Goal: Task Accomplishment & Management: Use online tool/utility

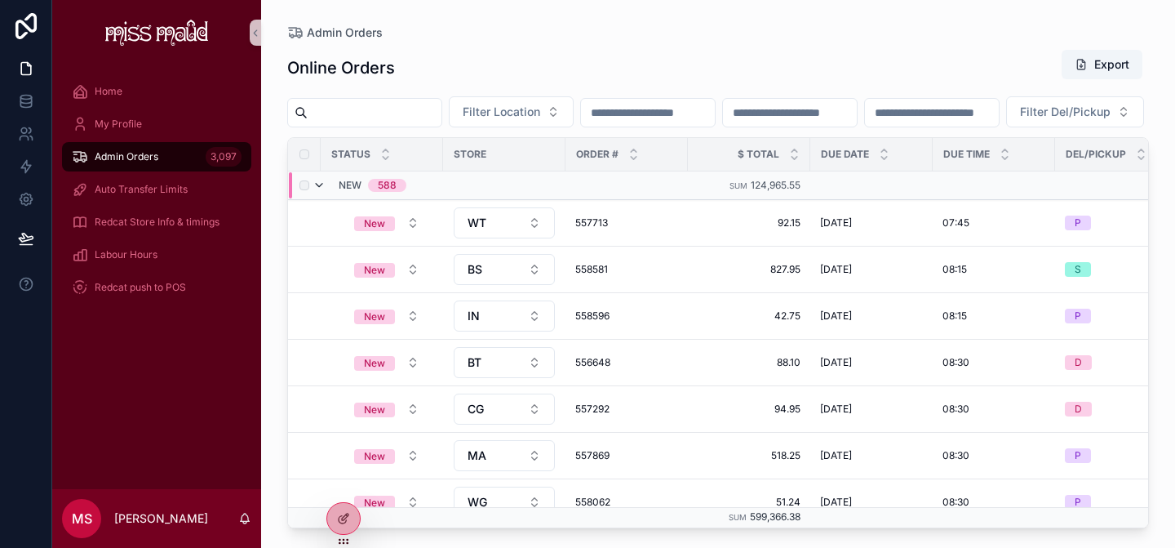
click at [322, 192] on icon "scrollable content" at bounding box center [319, 185] width 13 height 13
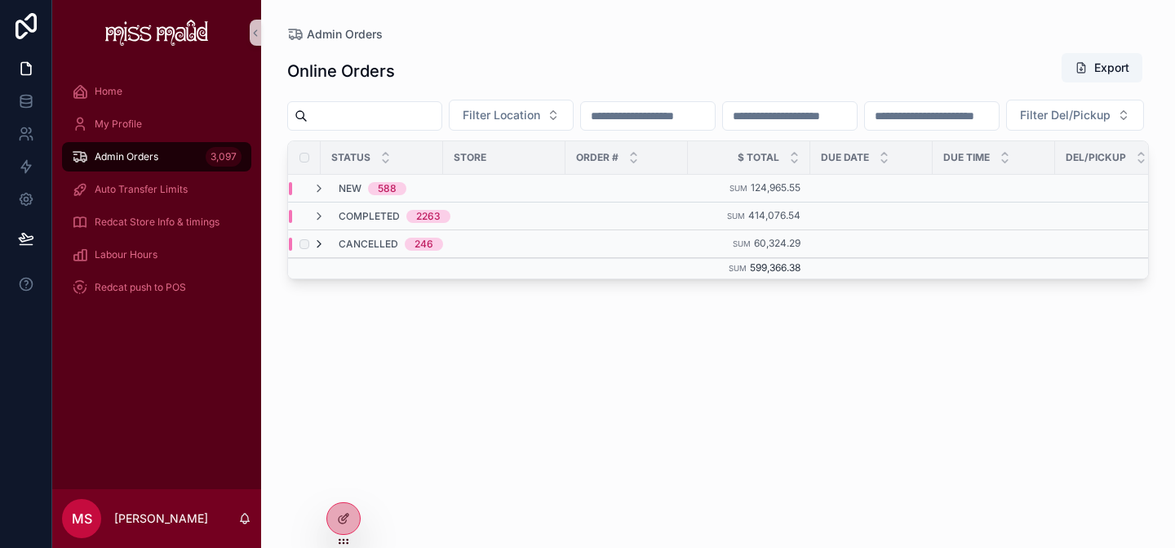
click at [324, 251] on icon "scrollable content" at bounding box center [319, 243] width 13 height 13
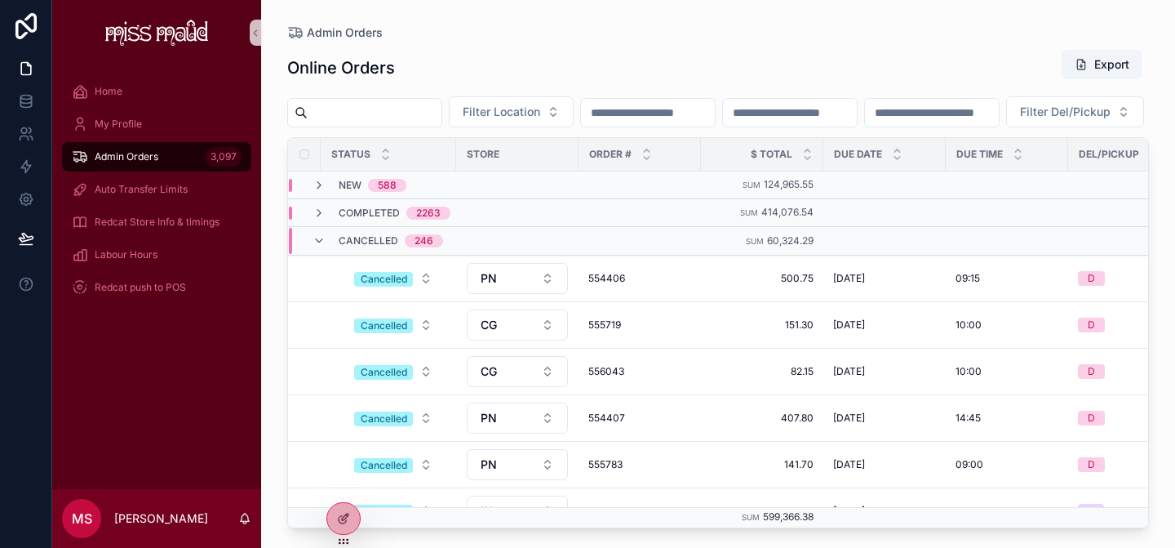
click at [324, 247] on icon "scrollable content" at bounding box center [319, 240] width 13 height 13
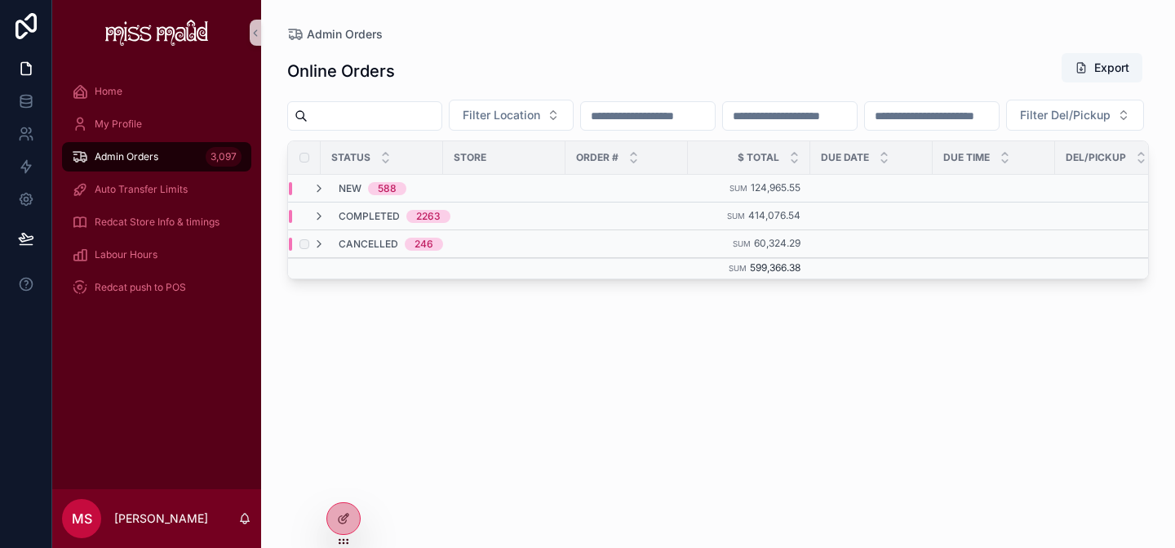
click at [349, 251] on span "Cancelled" at bounding box center [369, 243] width 60 height 13
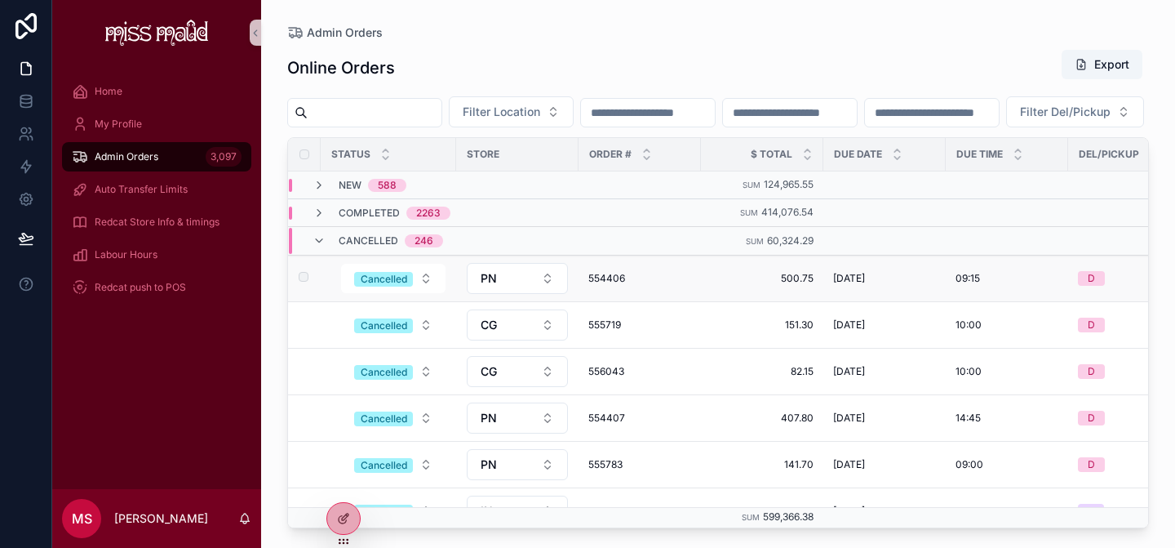
click at [616, 285] on span "554406" at bounding box center [639, 278] width 103 height 13
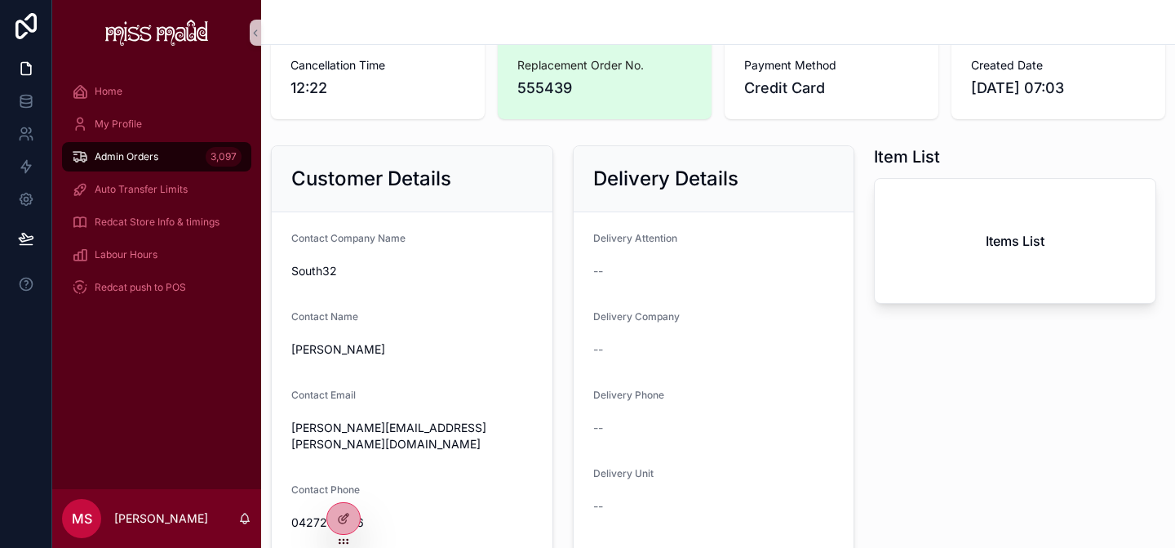
scroll to position [164, 0]
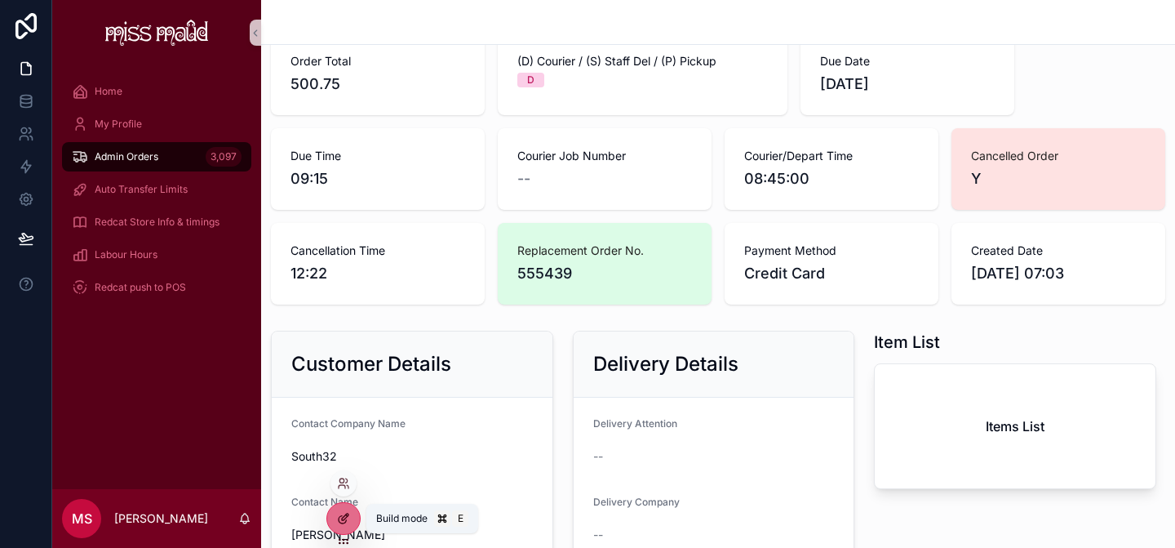
click at [343, 516] on icon at bounding box center [343, 518] width 13 height 13
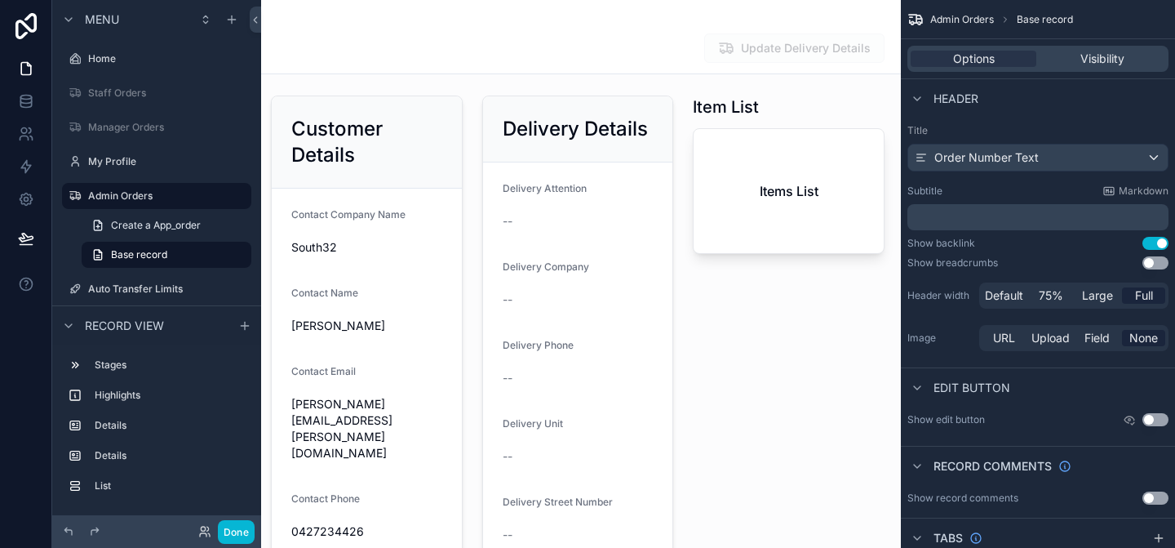
scroll to position [296, 0]
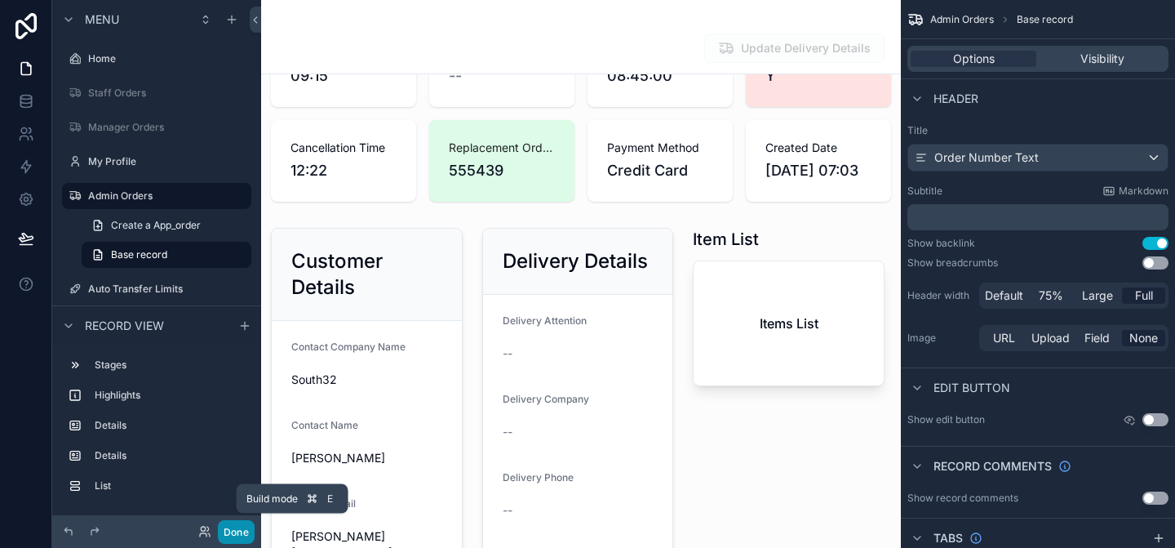
click at [228, 530] on button "Done" at bounding box center [236, 532] width 37 height 24
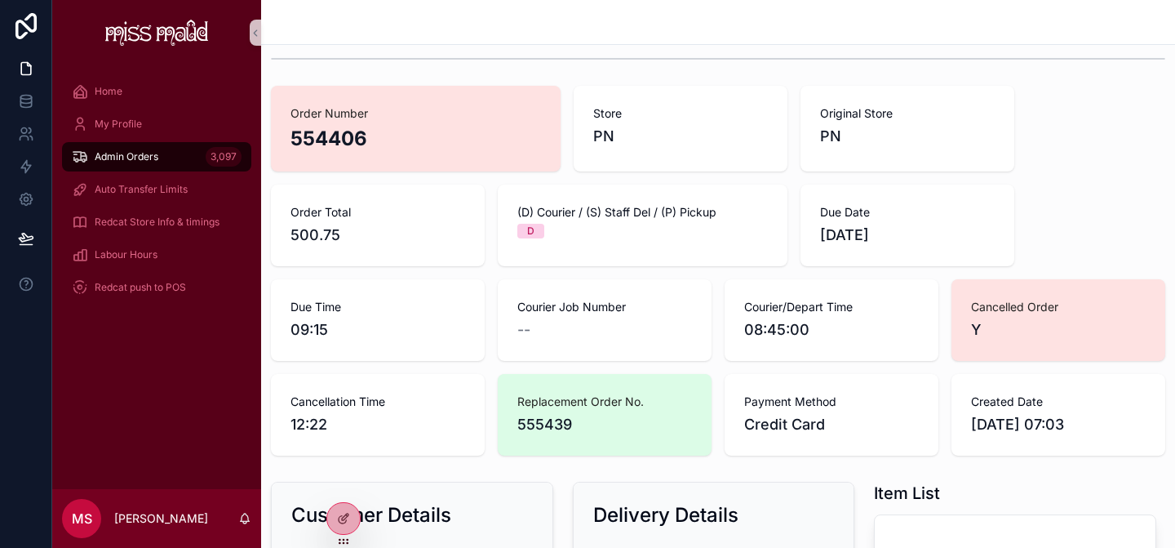
scroll to position [0, 0]
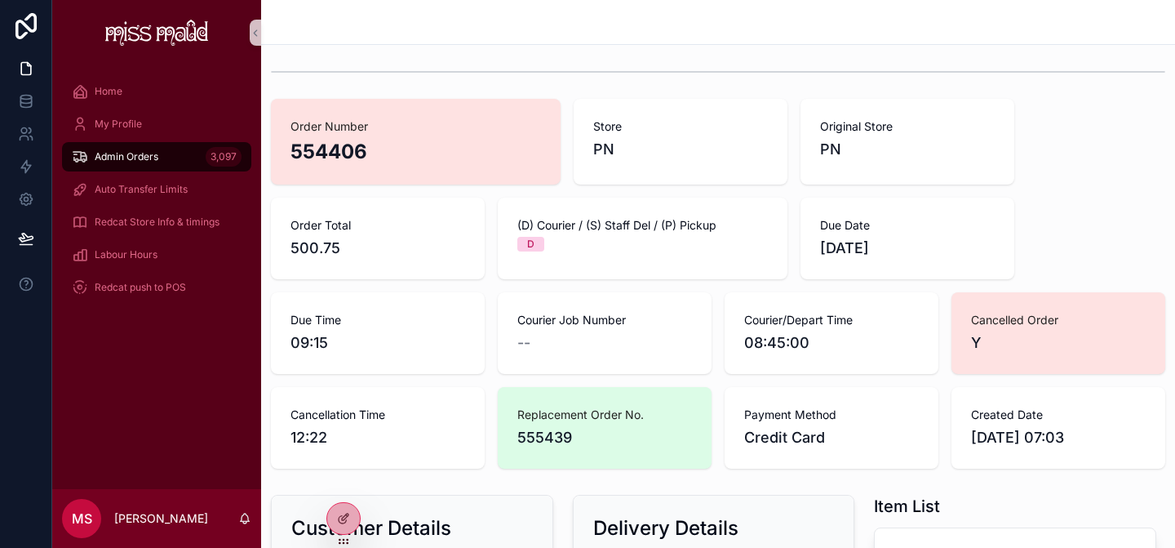
click at [182, 158] on div "Admin Orders 3,097" at bounding box center [157, 157] width 170 height 26
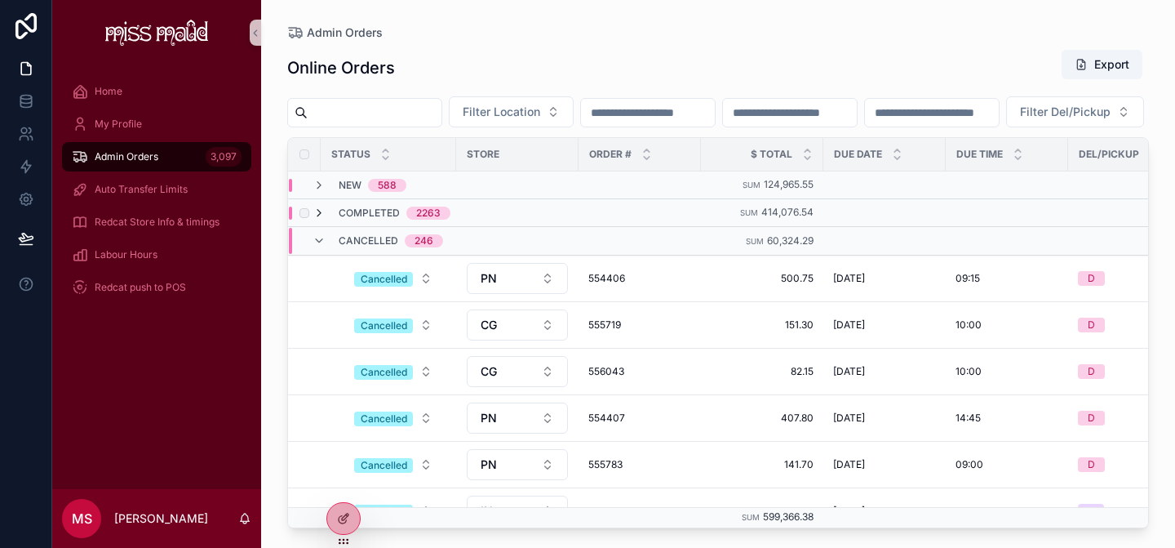
click at [323, 220] on icon "scrollable content" at bounding box center [319, 212] width 13 height 13
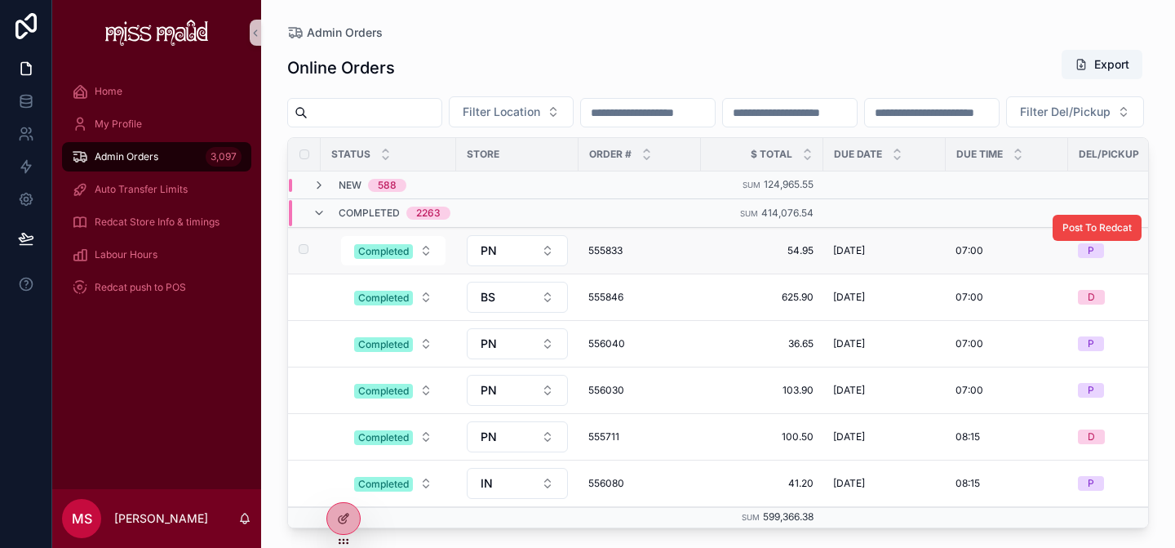
click at [616, 257] on span "555833" at bounding box center [639, 250] width 103 height 13
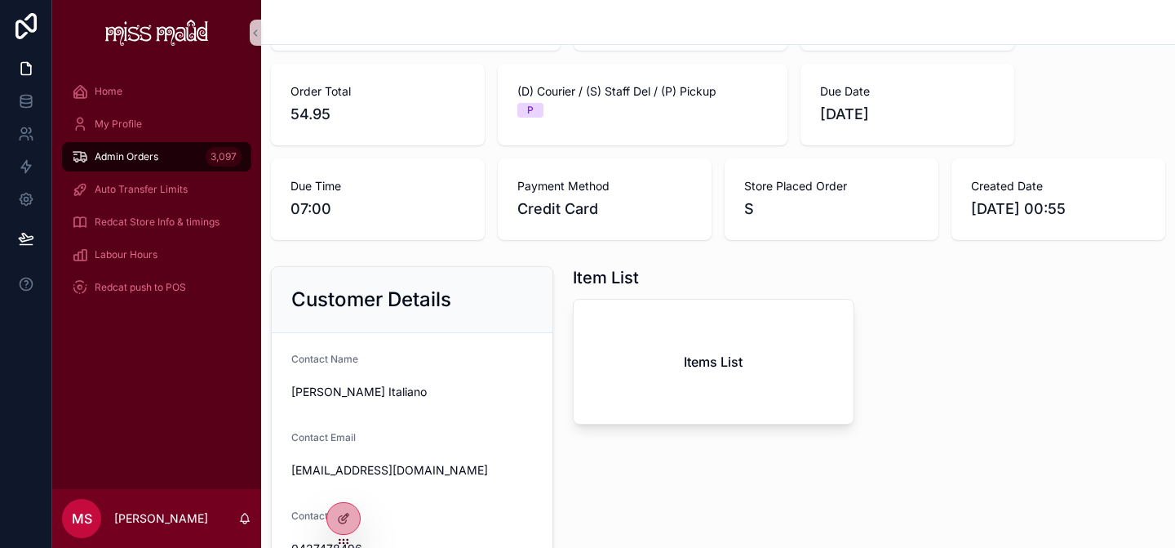
scroll to position [109, 0]
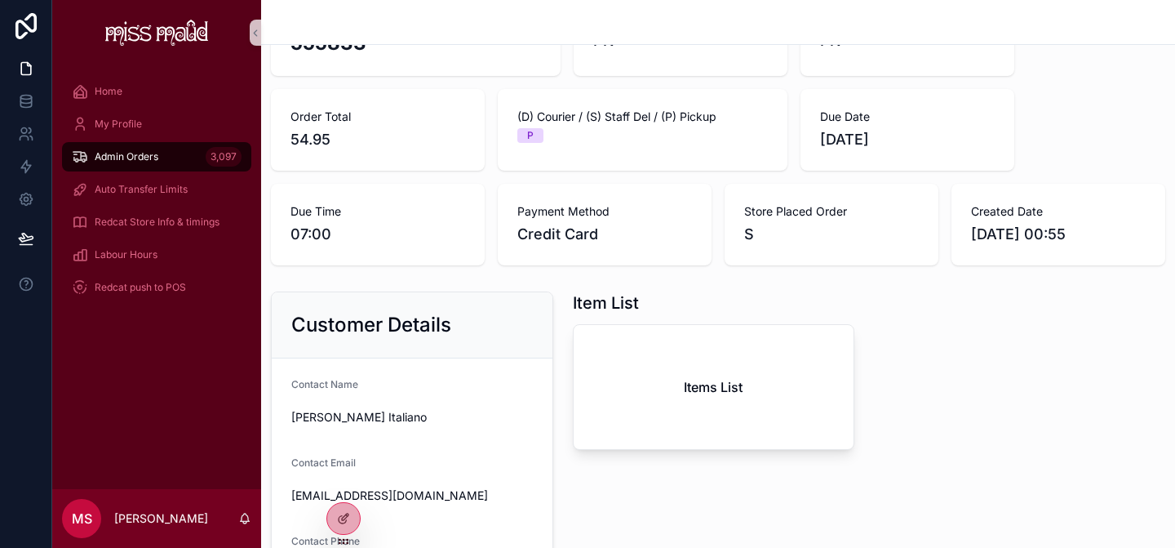
click at [632, 379] on div "Items List" at bounding box center [714, 387] width 281 height 124
click at [350, 522] on div at bounding box center [343, 518] width 33 height 31
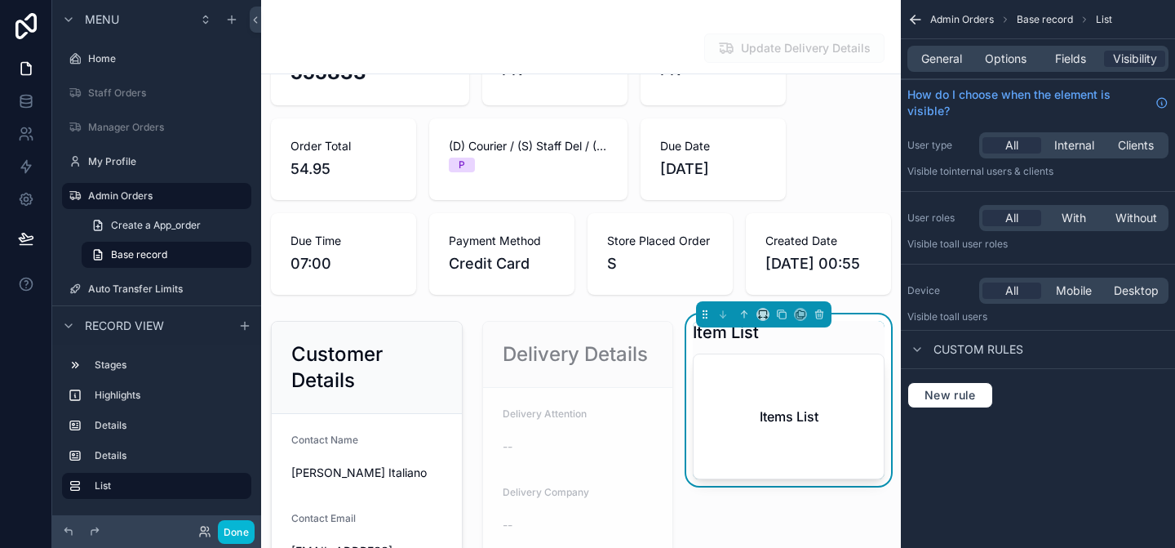
click at [958, 46] on div "General Options Fields Visibility" at bounding box center [1037, 59] width 261 height 26
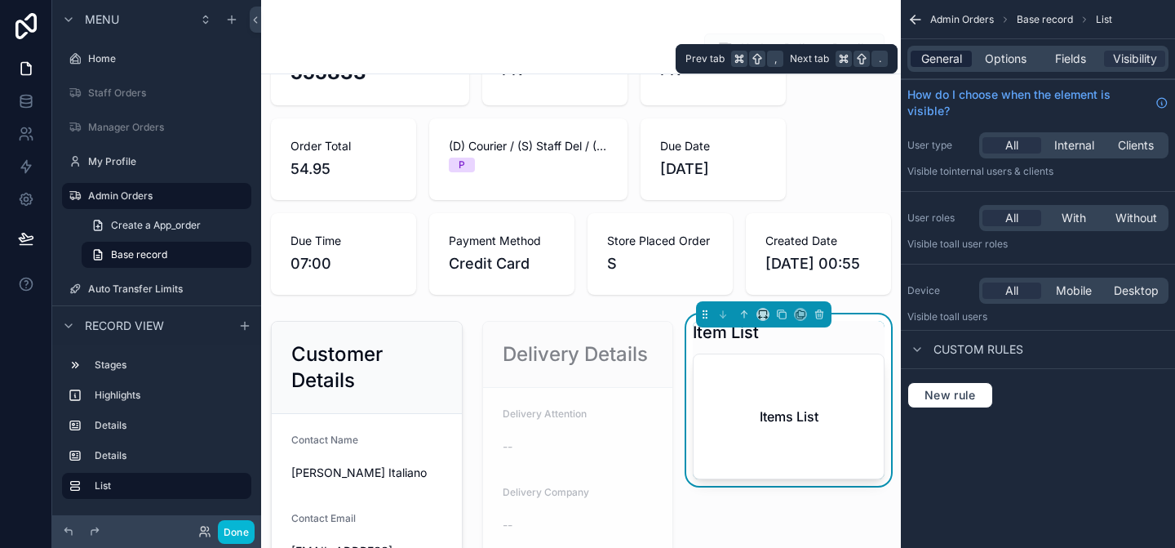
click at [952, 60] on span "General" at bounding box center [941, 59] width 41 height 16
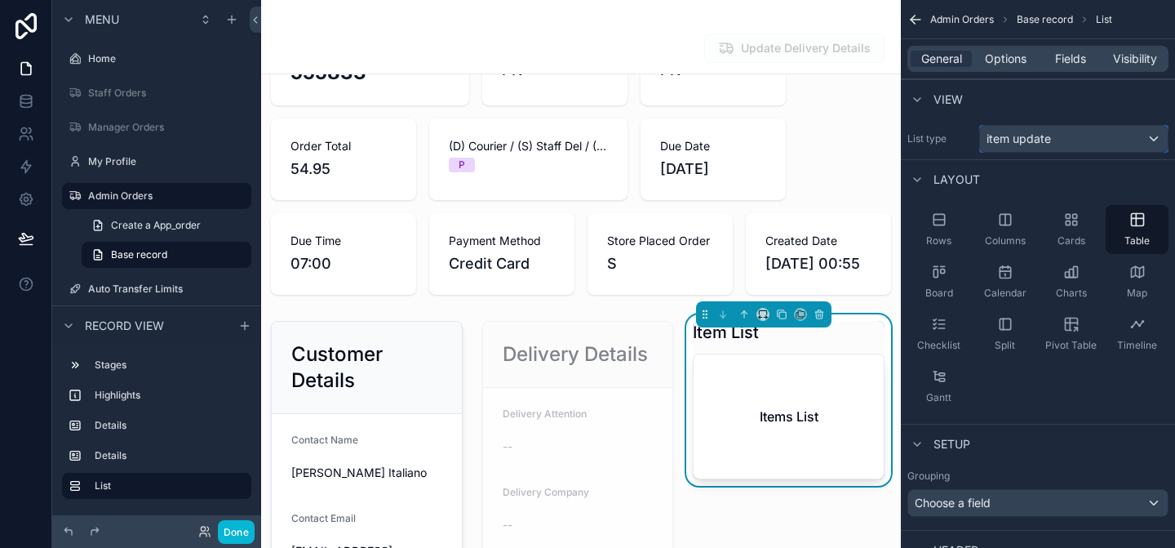
click at [1005, 142] on span "item update" at bounding box center [1019, 139] width 64 height 16
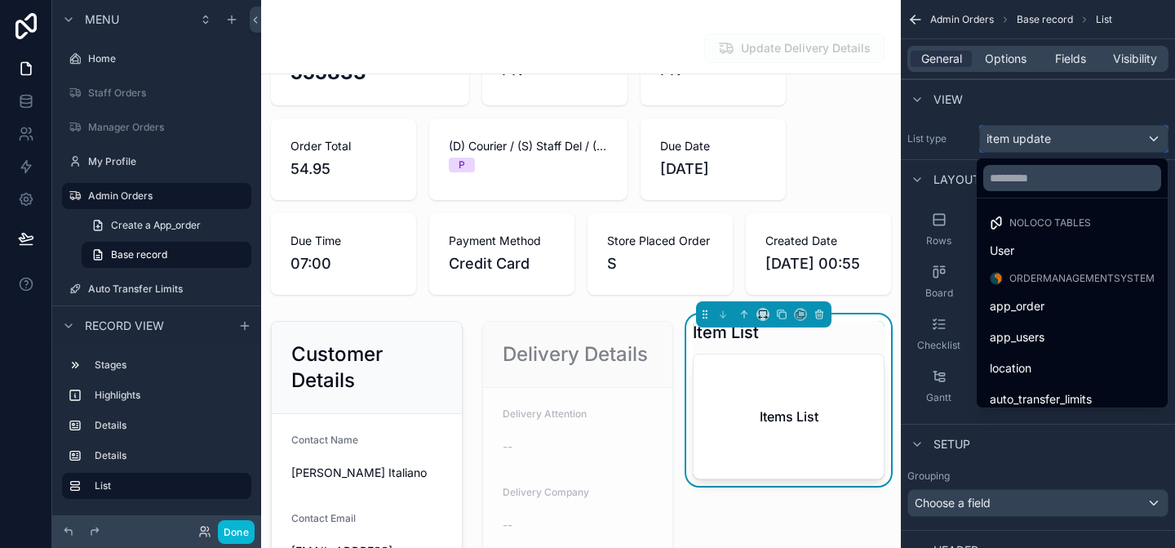
scroll to position [227, 0]
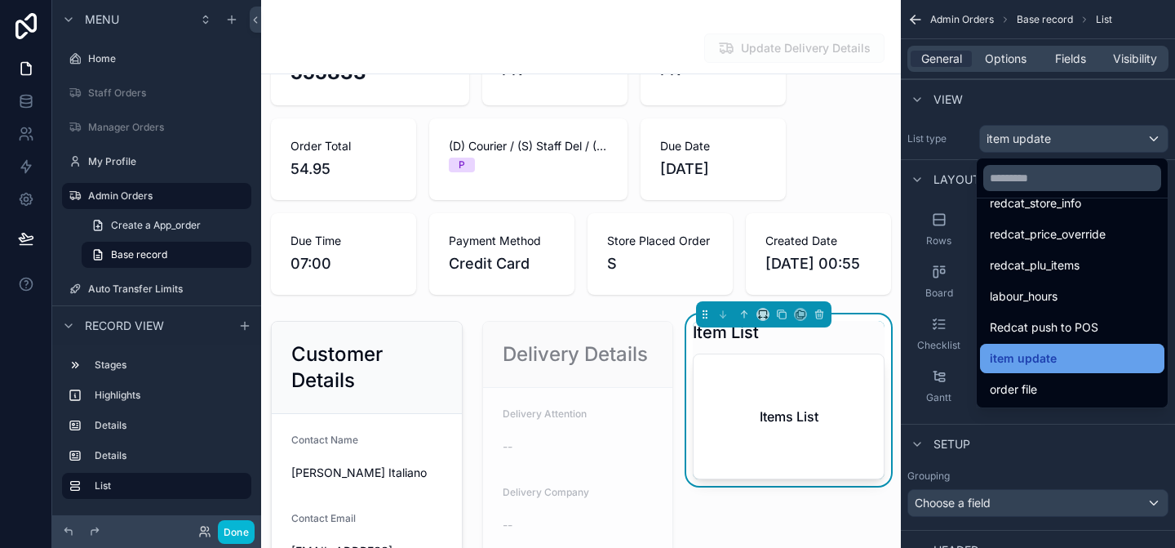
click at [1017, 352] on span "item update" at bounding box center [1023, 358] width 67 height 20
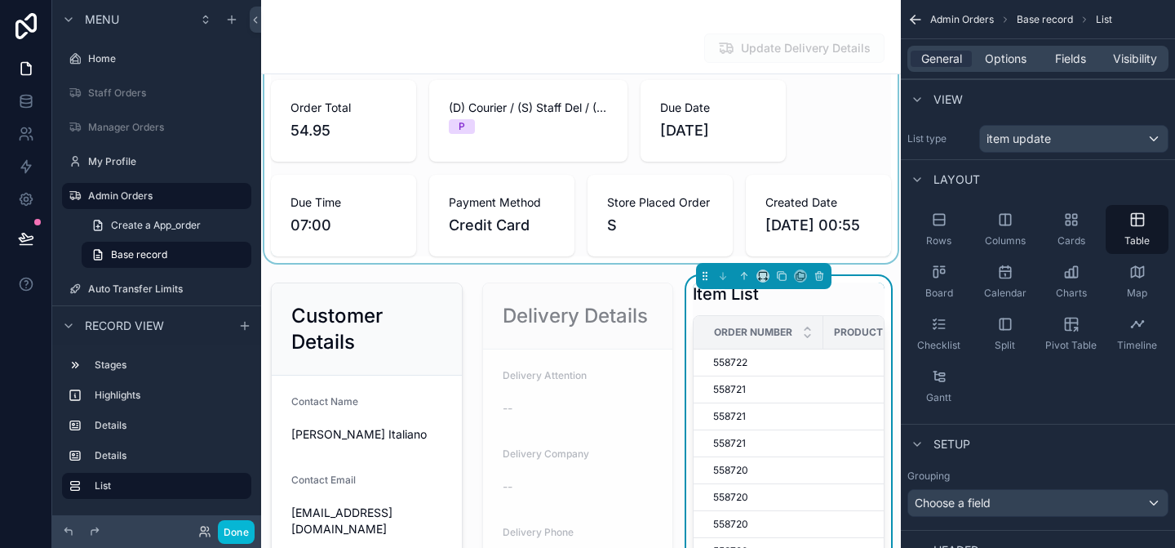
scroll to position [149, 0]
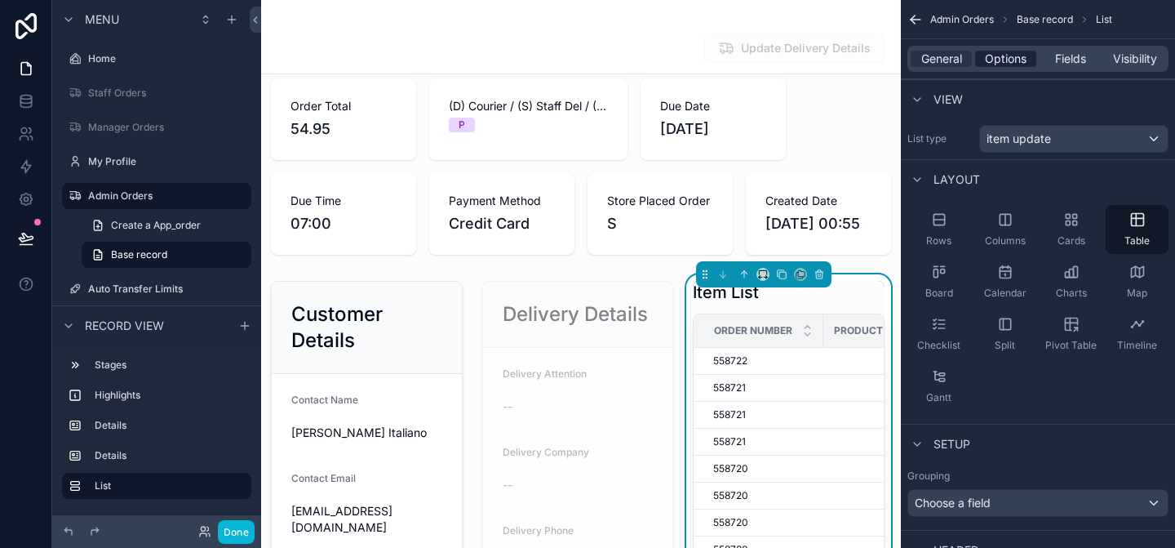
click at [1007, 60] on span "Options" at bounding box center [1006, 59] width 42 height 16
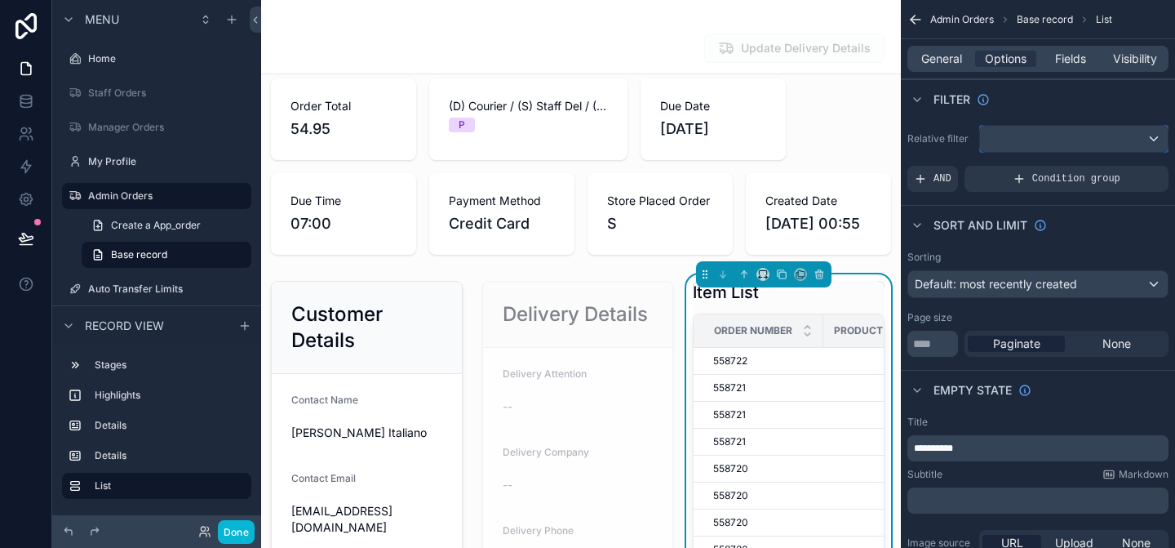
click at [1026, 135] on div "scrollable content" at bounding box center [1074, 139] width 188 height 26
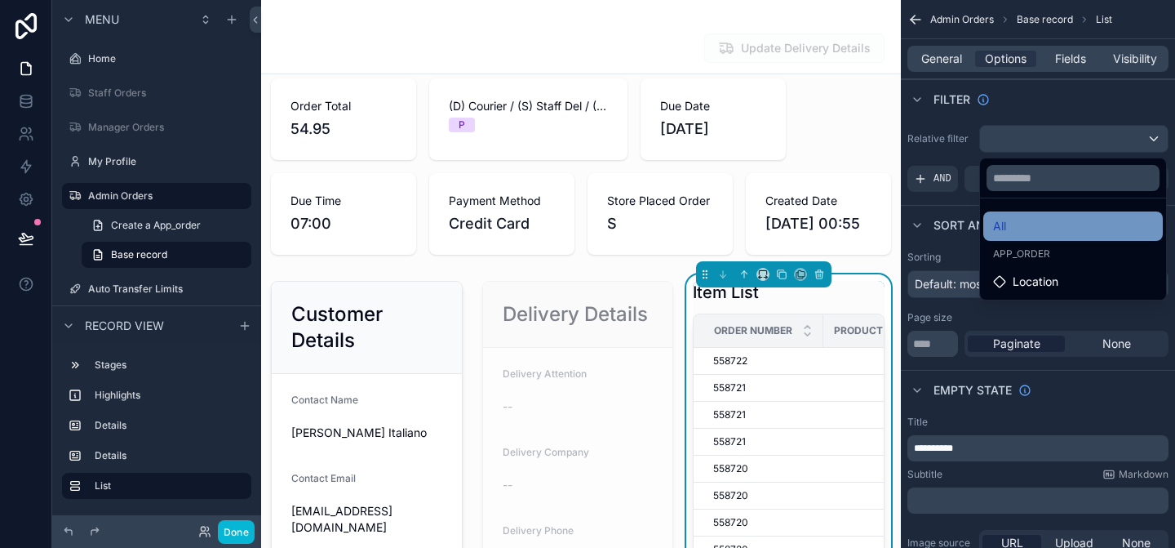
click at [1009, 231] on div "All" at bounding box center [1073, 226] width 160 height 20
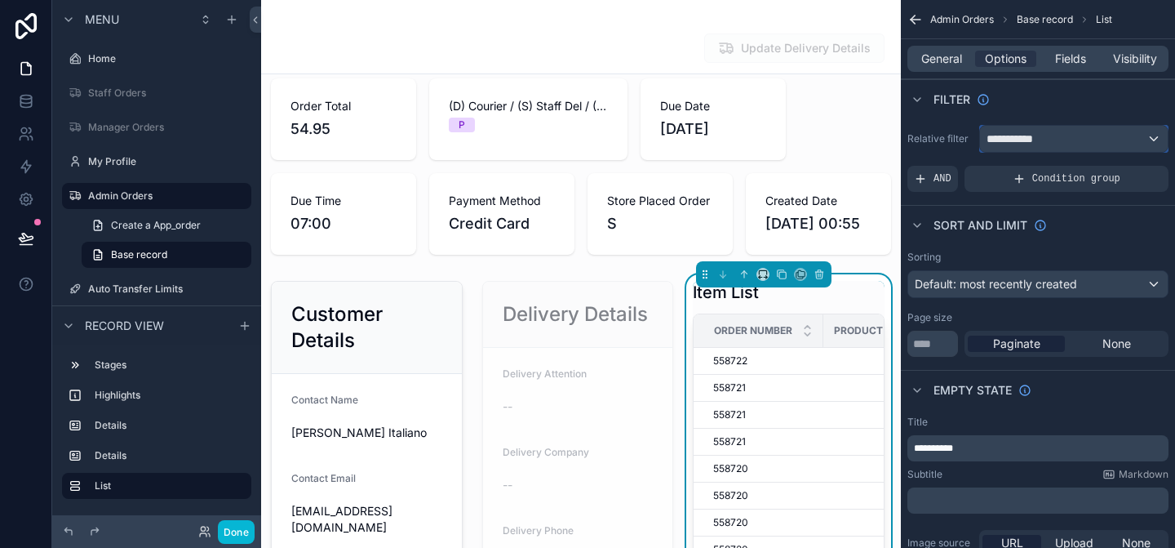
click at [1027, 149] on div "**********" at bounding box center [1074, 139] width 188 height 26
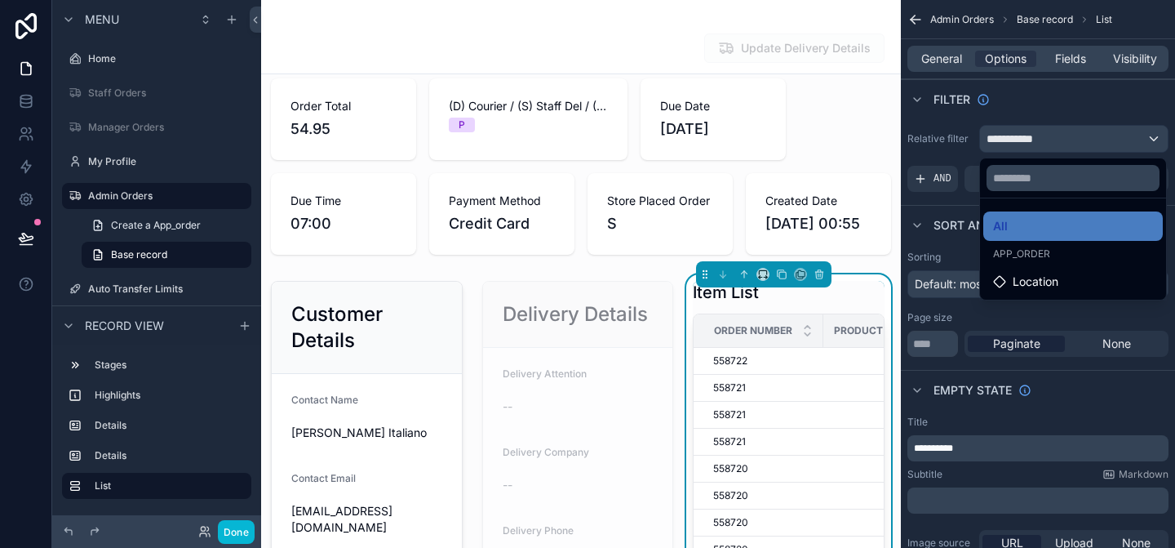
click at [1022, 253] on span "app_order" at bounding box center [1021, 253] width 57 height 13
click at [1024, 165] on input "text" at bounding box center [1073, 178] width 173 height 26
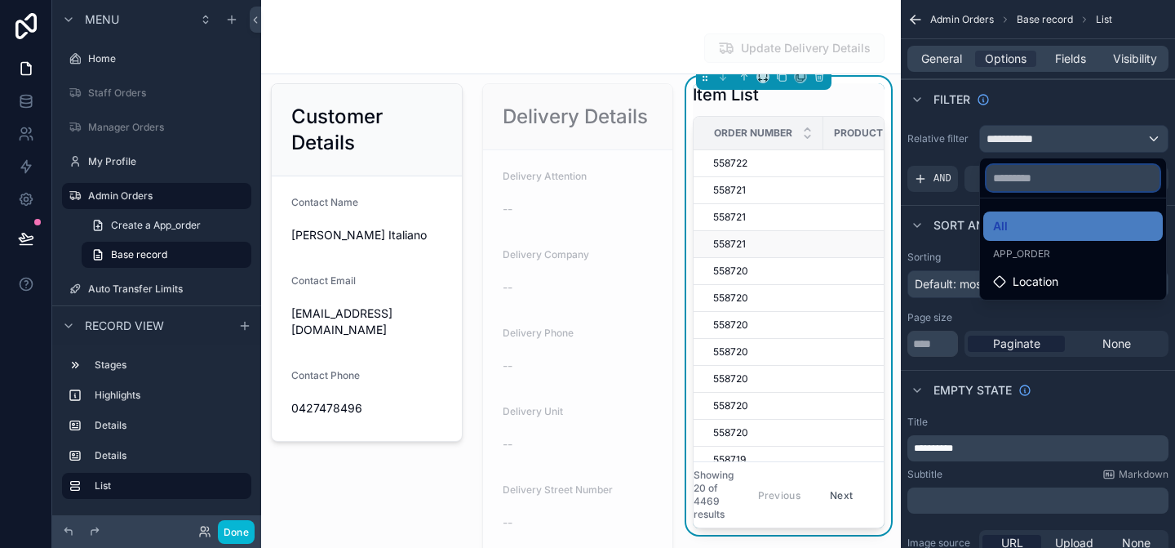
scroll to position [313, 0]
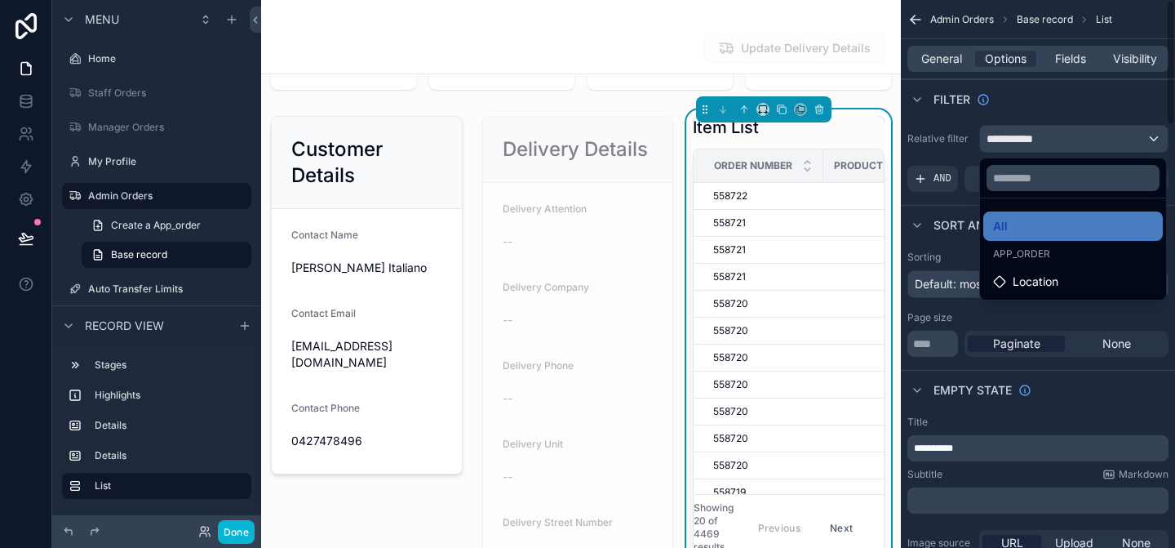
click at [951, 64] on div "scrollable content" at bounding box center [587, 274] width 1175 height 548
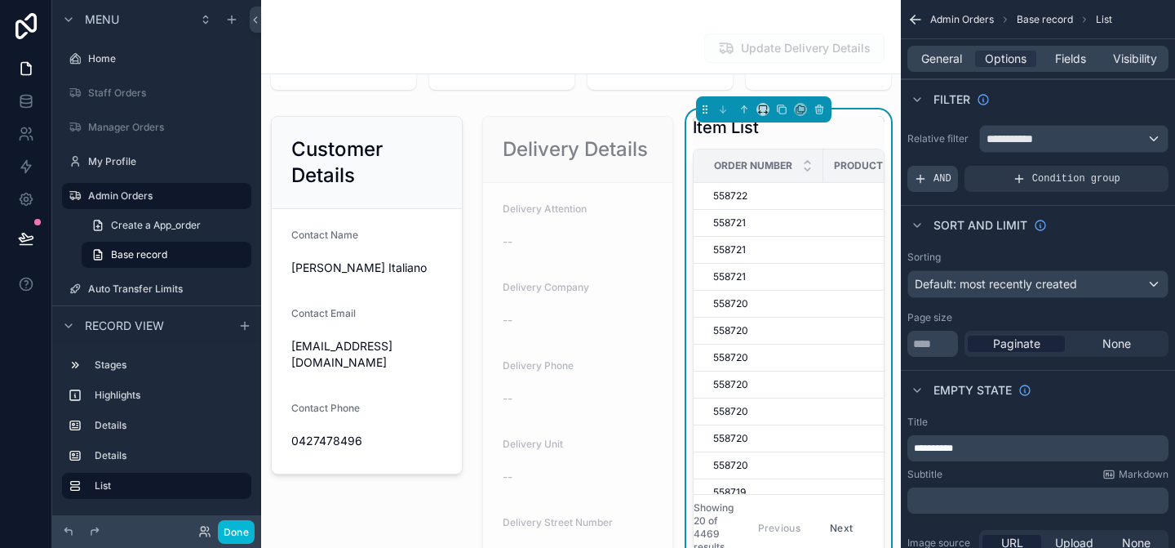
click at [948, 180] on span "AND" at bounding box center [942, 178] width 18 height 13
click at [1128, 169] on icon "scrollable content" at bounding box center [1128, 167] width 10 height 10
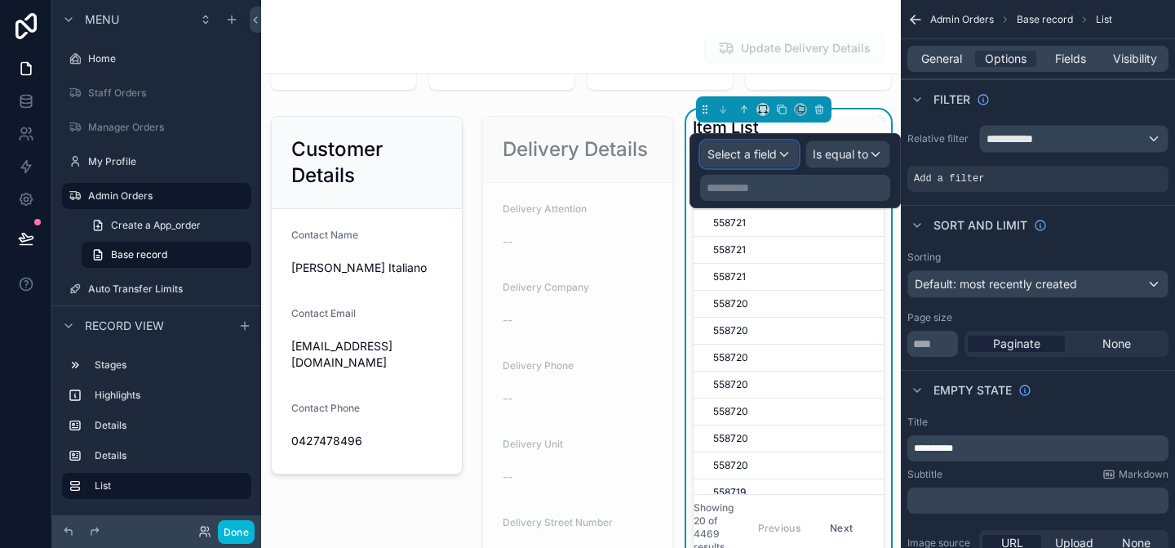
click at [783, 156] on div "Select a field" at bounding box center [749, 154] width 97 height 26
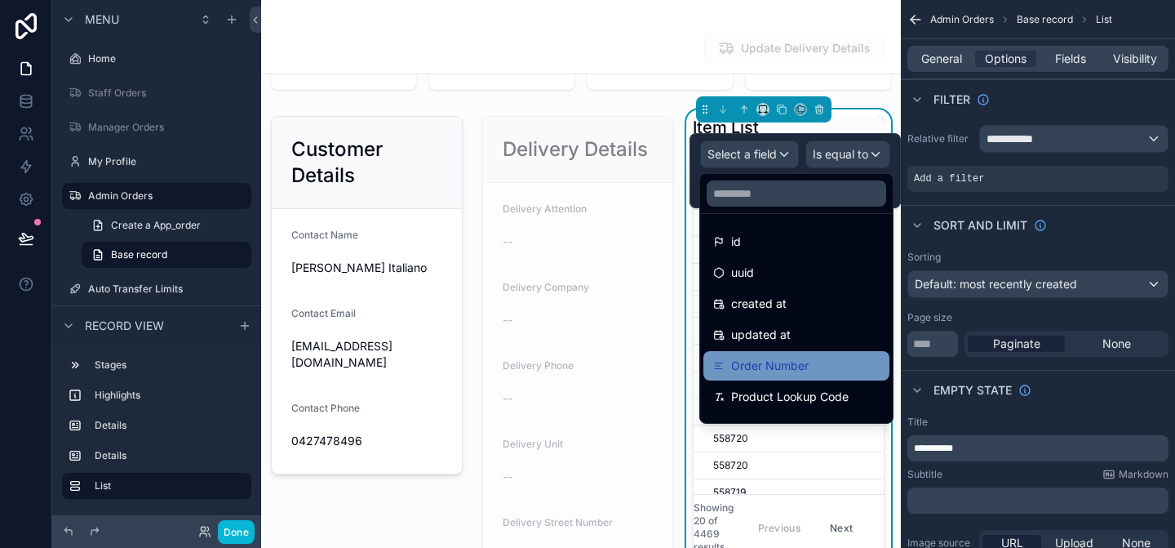
click at [781, 361] on span "Order Number" at bounding box center [770, 366] width 78 height 20
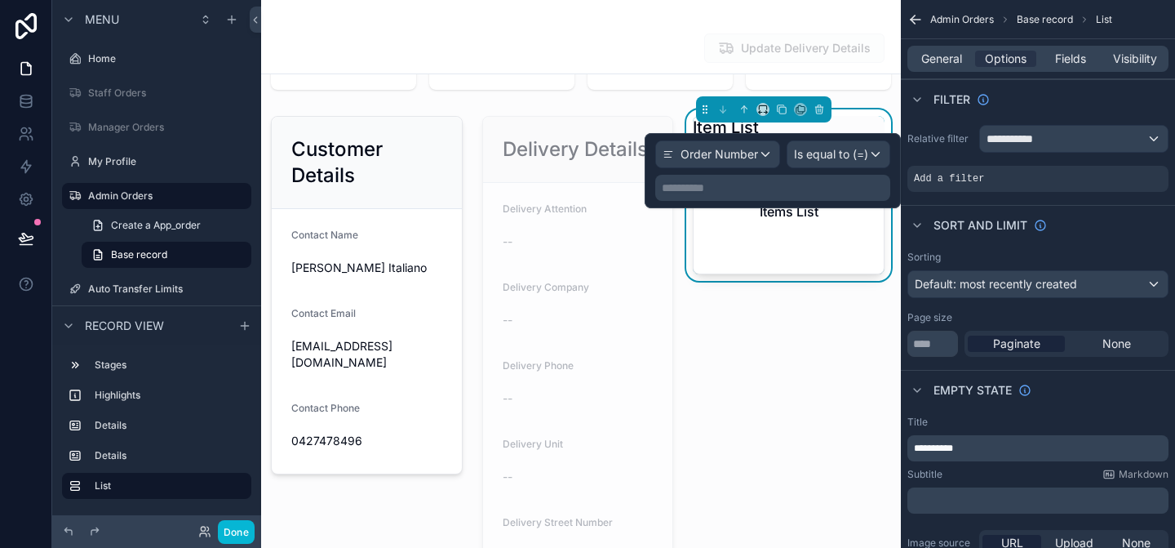
click at [749, 188] on p "**********" at bounding box center [774, 188] width 225 height 16
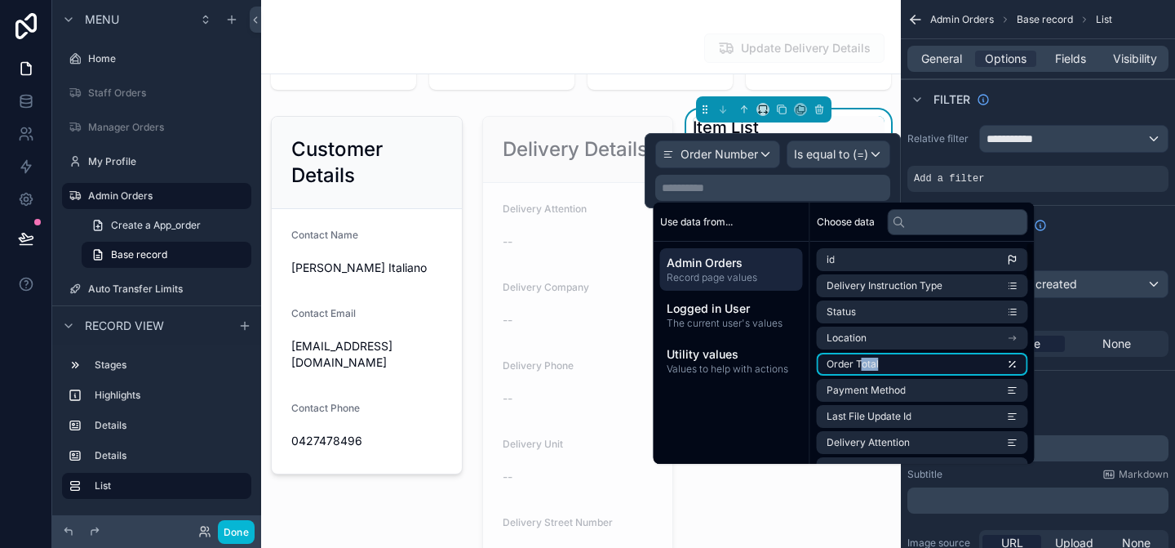
click at [865, 374] on li "Order Total" at bounding box center [922, 364] width 211 height 23
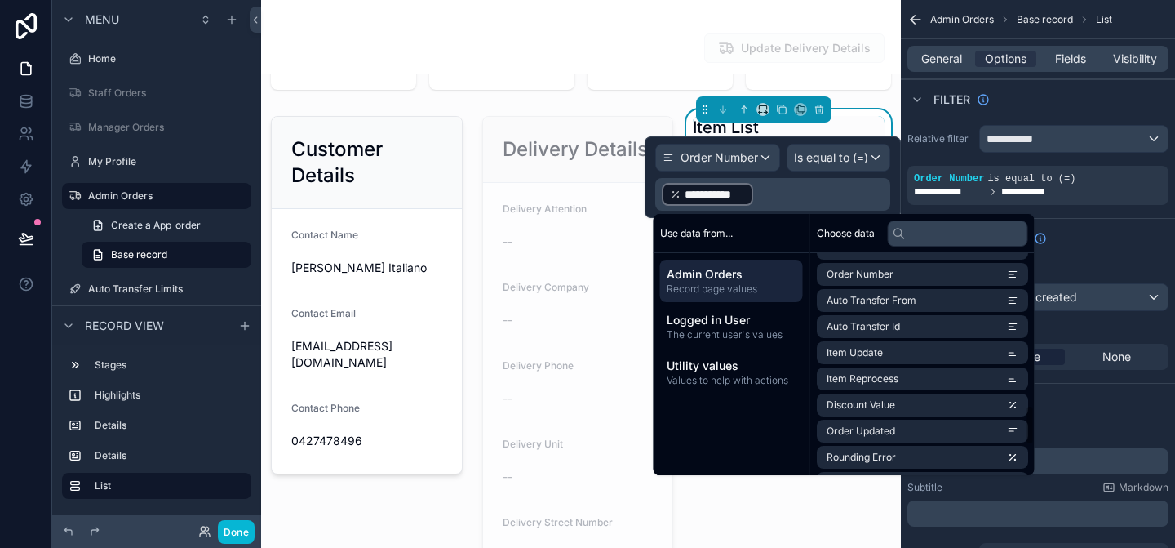
scroll to position [826, 0]
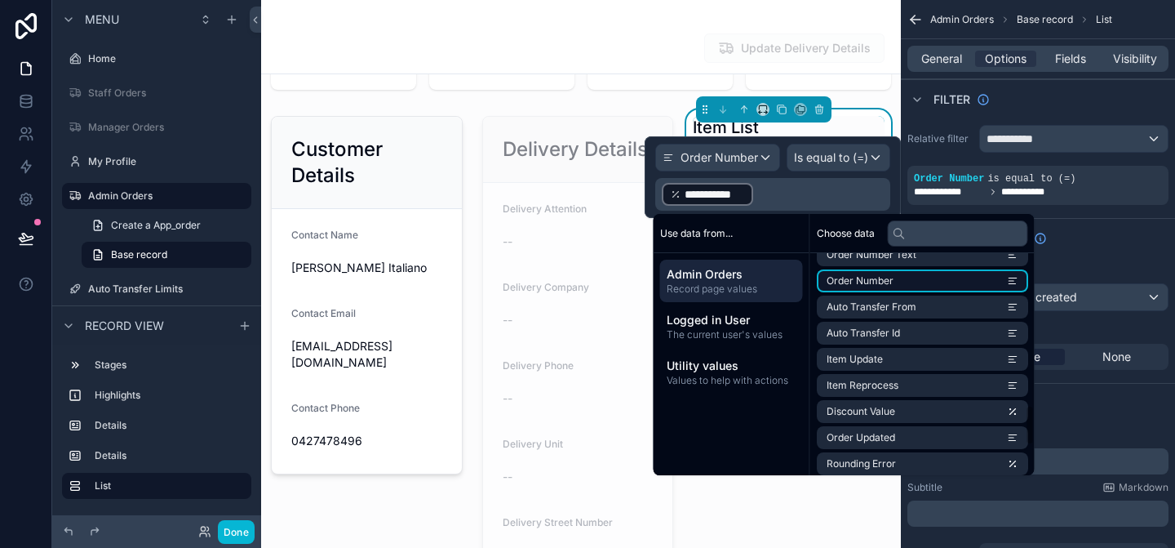
click at [882, 282] on span "Order Number" at bounding box center [860, 280] width 67 height 13
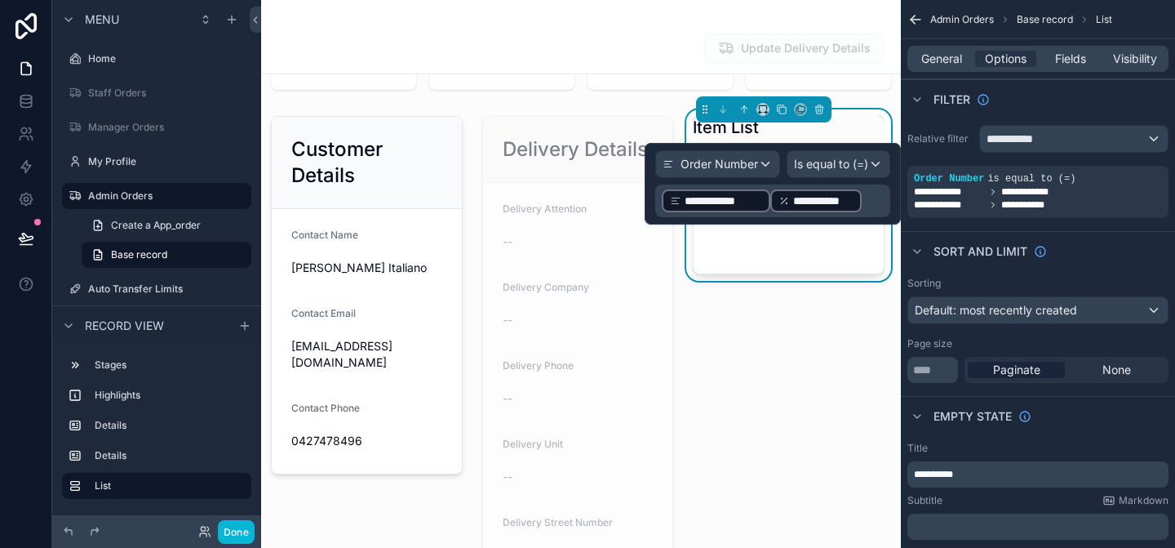
click at [830, 200] on span "**********" at bounding box center [823, 201] width 60 height 16
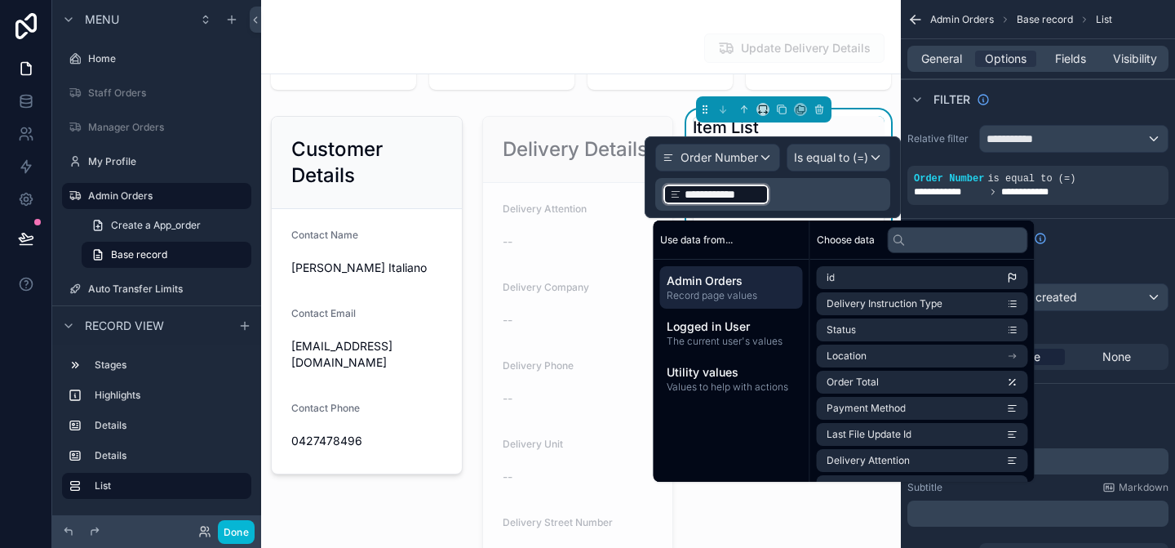
click at [881, 122] on div "Order Number 555833 Store PN Store Placing Order PN Order Total 54.95 (D) Couri…" at bounding box center [581, 226] width 640 height 893
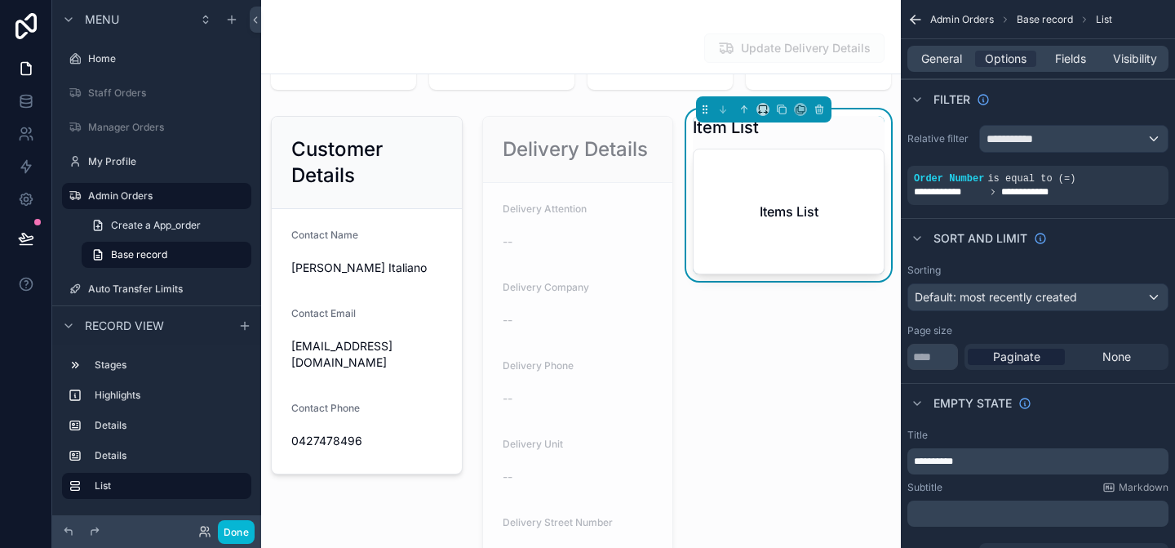
click at [826, 232] on div "Items List" at bounding box center [789, 211] width 190 height 124
click at [995, 187] on icon "scrollable content" at bounding box center [993, 192] width 10 height 10
click at [974, 182] on span "Order Number" at bounding box center [949, 178] width 70 height 11
click at [1133, 166] on div "scrollable content" at bounding box center [1127, 167] width 23 height 23
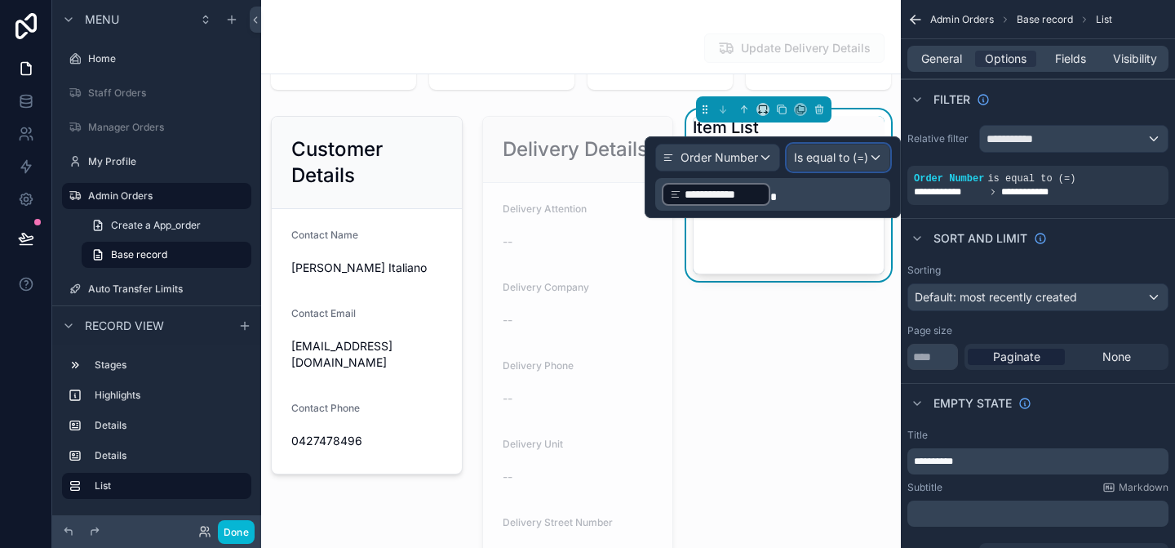
click at [849, 159] on span "Is equal to (=)" at bounding box center [831, 157] width 74 height 16
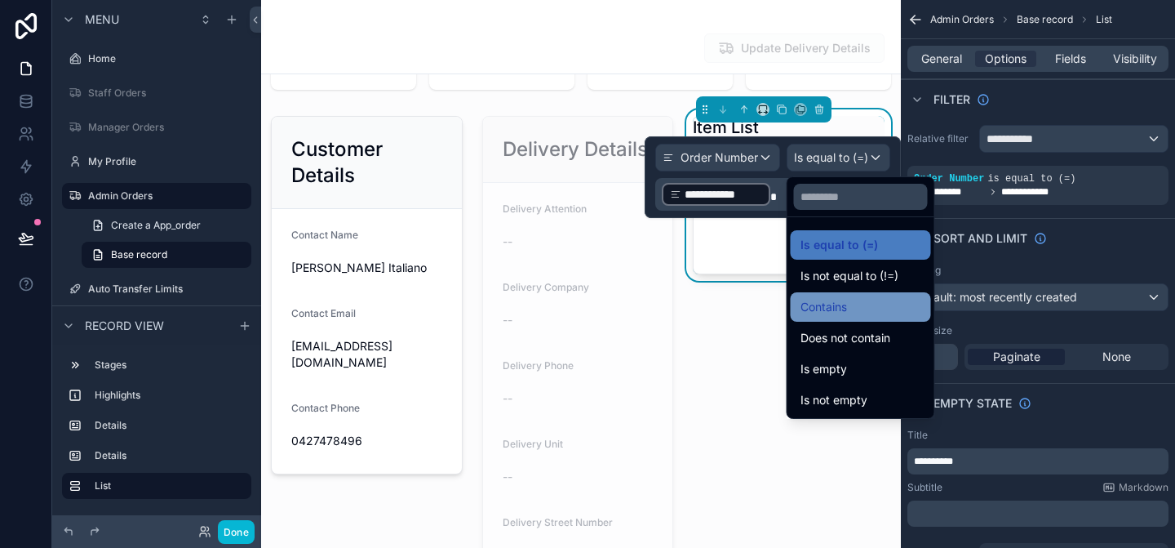
click at [845, 305] on span "Contains" at bounding box center [823, 307] width 47 height 20
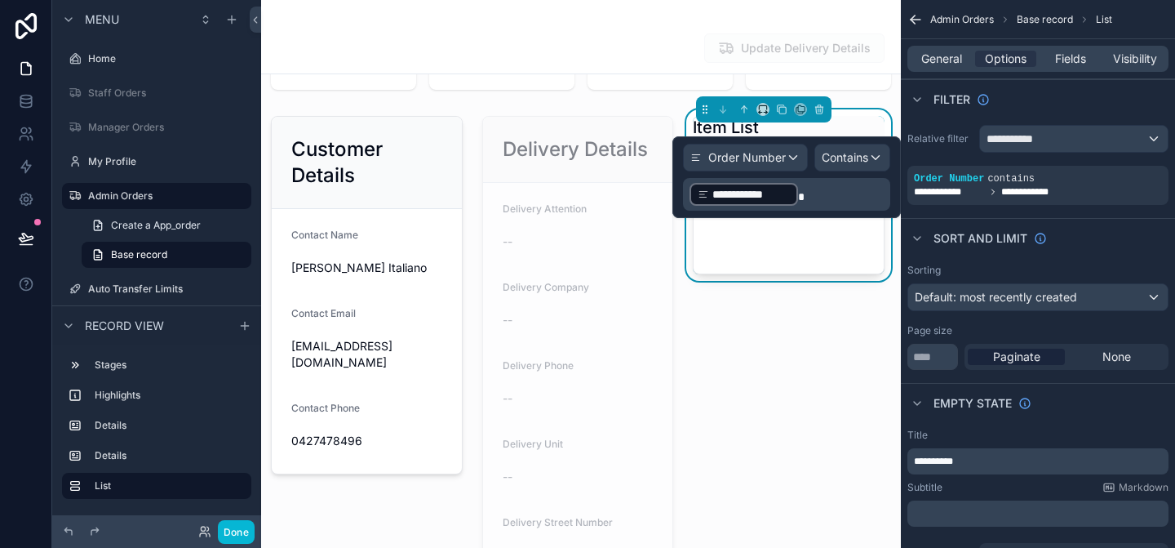
click at [800, 260] on div "Items List" at bounding box center [789, 211] width 190 height 124
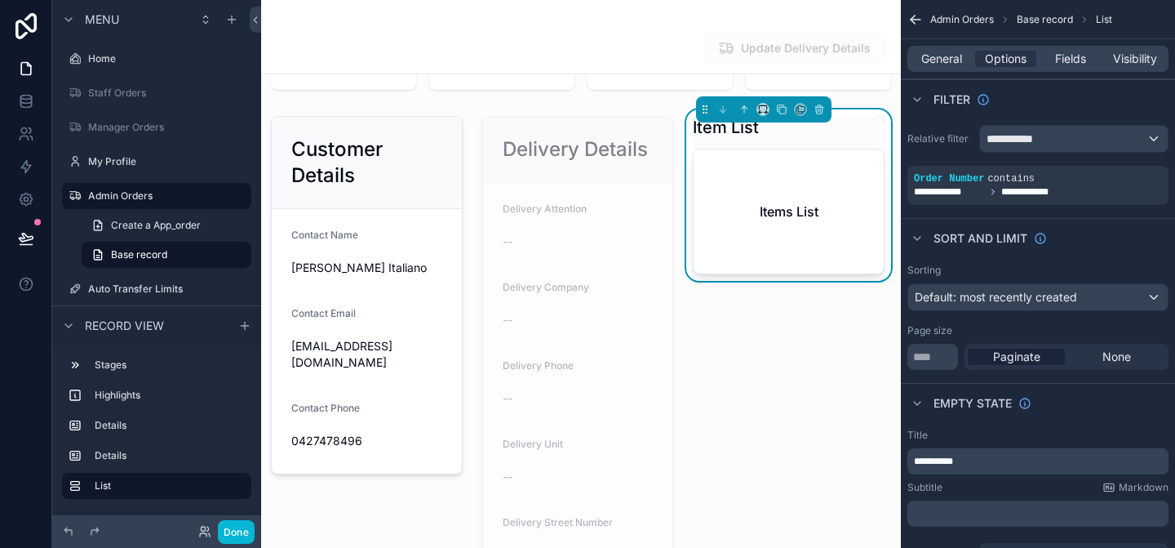
click at [837, 308] on div "Item List Items List" at bounding box center [788, 391] width 211 height 564
click at [22, 67] on icon at bounding box center [26, 68] width 16 height 16
click at [230, 536] on button "Done" at bounding box center [236, 532] width 37 height 24
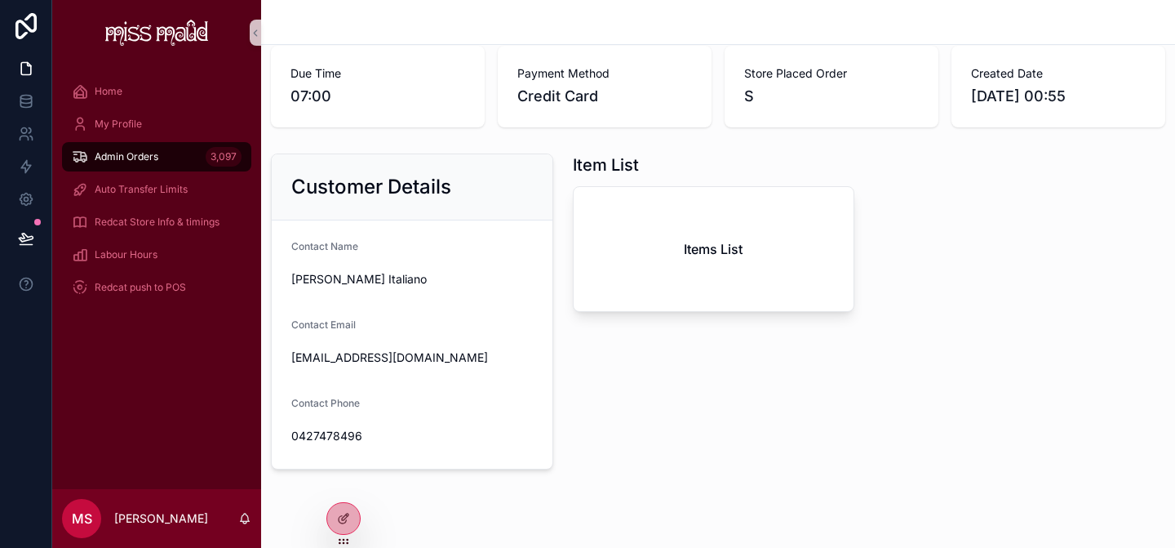
scroll to position [0, 0]
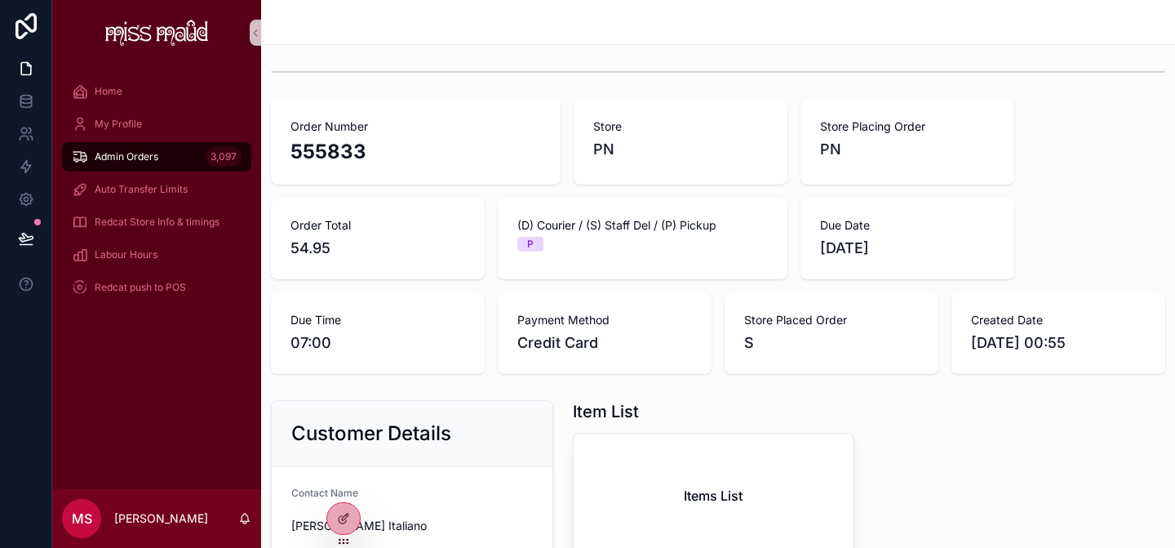
click at [188, 157] on div "Admin Orders 3,097" at bounding box center [157, 157] width 170 height 26
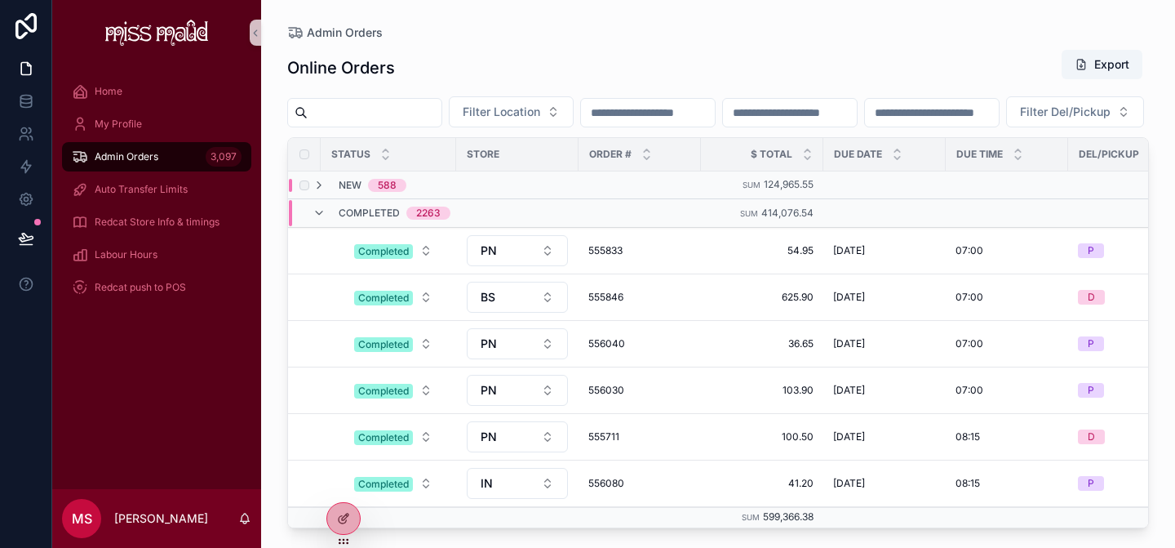
click at [411, 192] on div "New 588" at bounding box center [369, 185] width 113 height 13
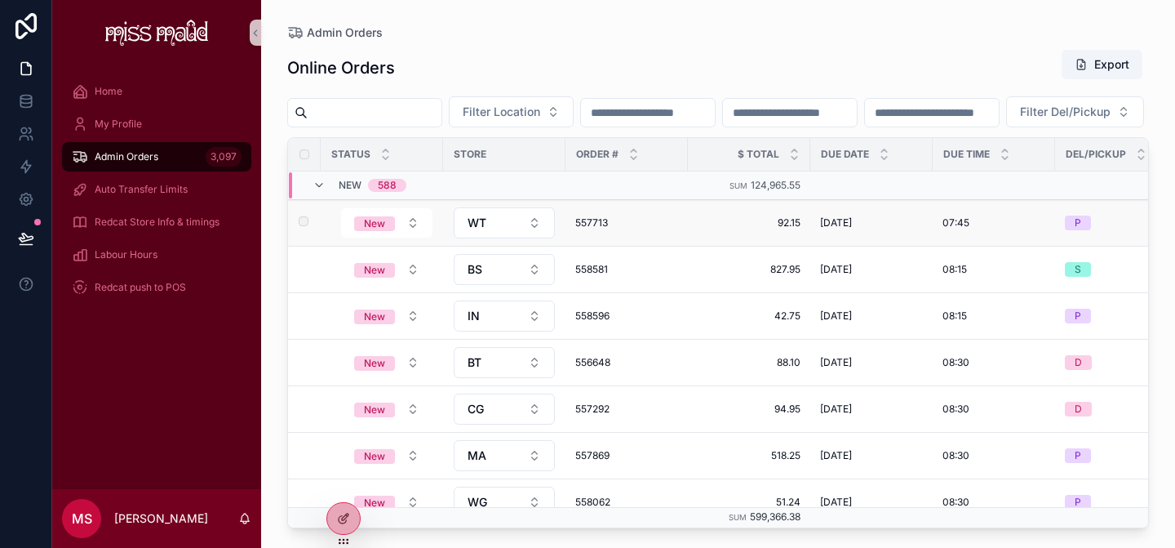
click at [609, 229] on span "557713" at bounding box center [626, 222] width 103 height 13
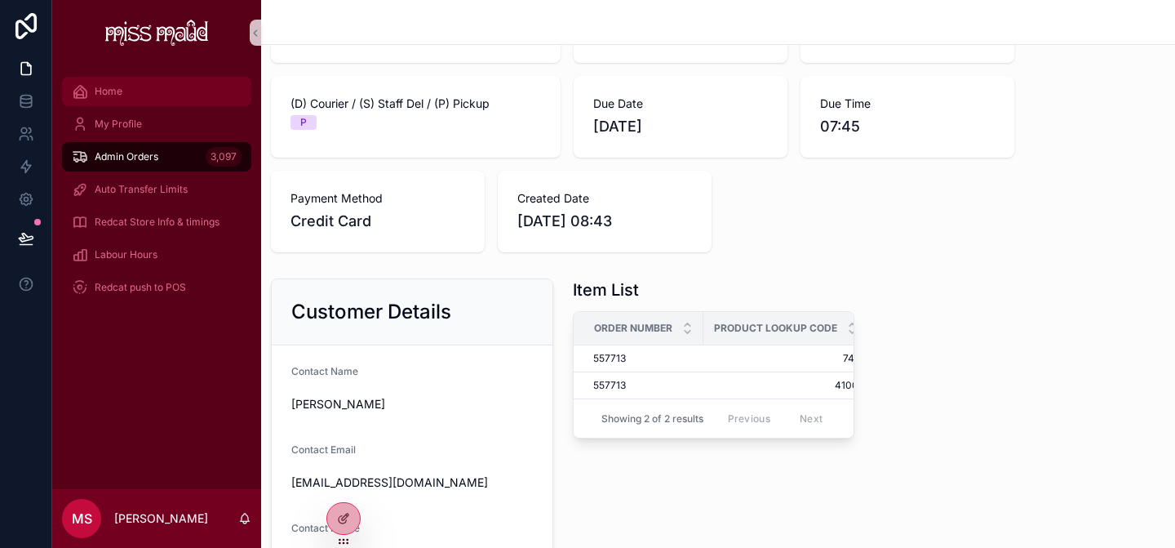
click at [95, 95] on span "Home" at bounding box center [109, 91] width 28 height 13
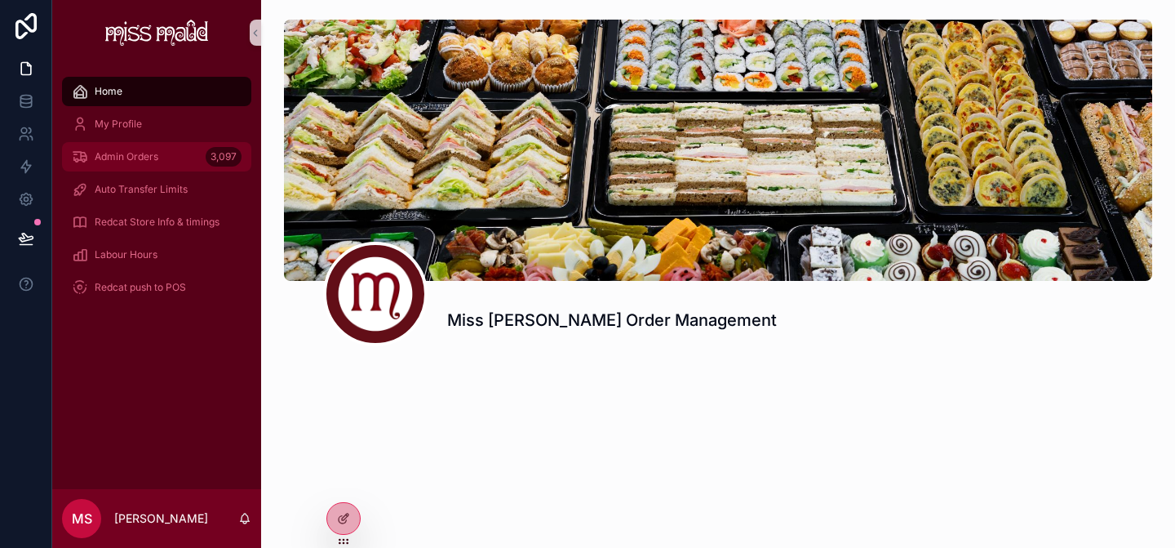
click at [140, 163] on div "Admin Orders 3,097" at bounding box center [157, 157] width 170 height 26
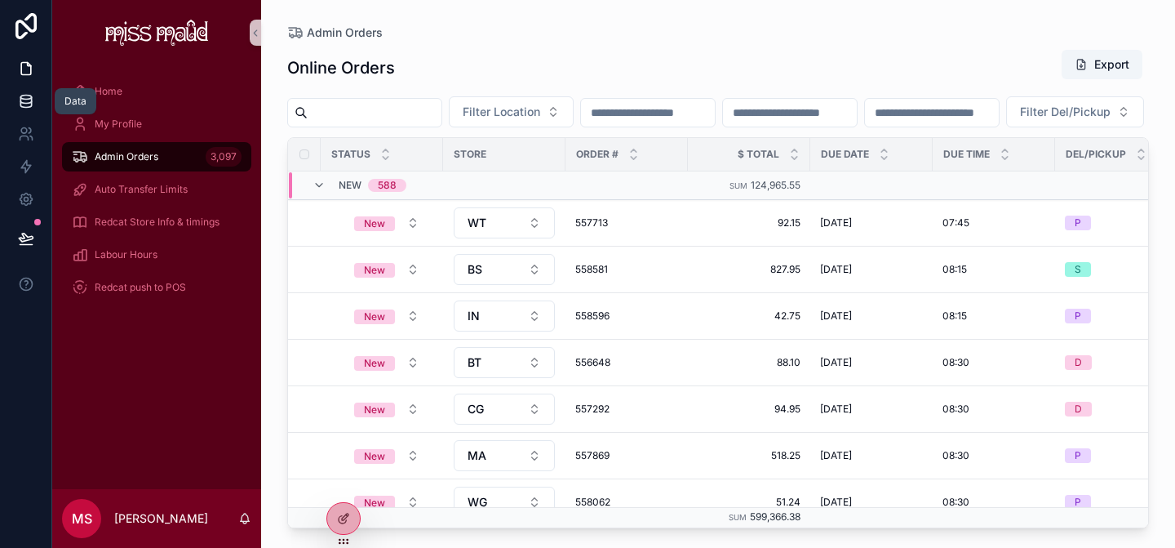
click at [33, 95] on icon at bounding box center [26, 101] width 16 height 16
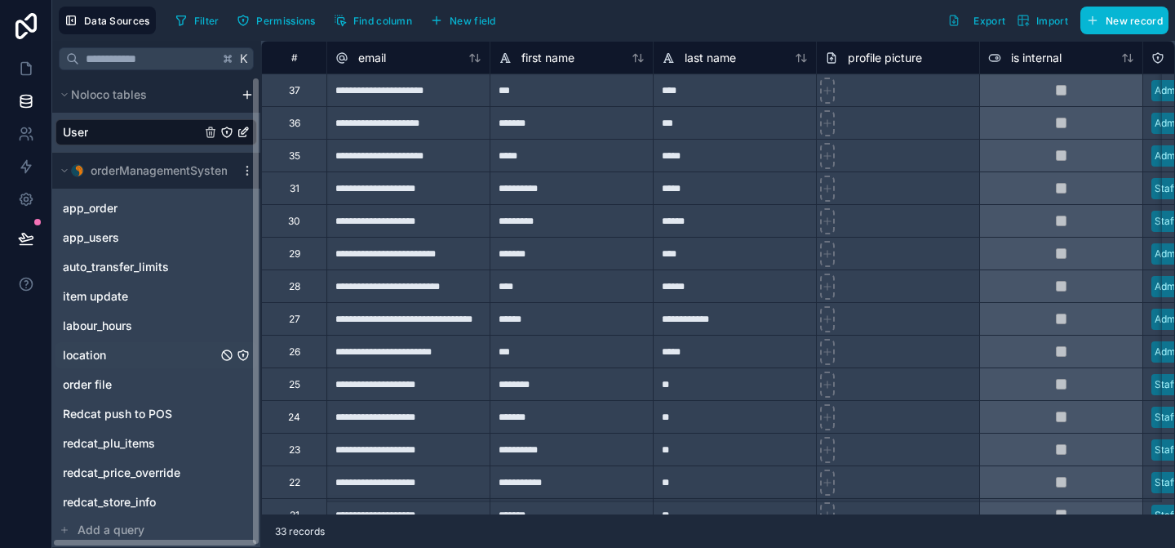
scroll to position [2, 0]
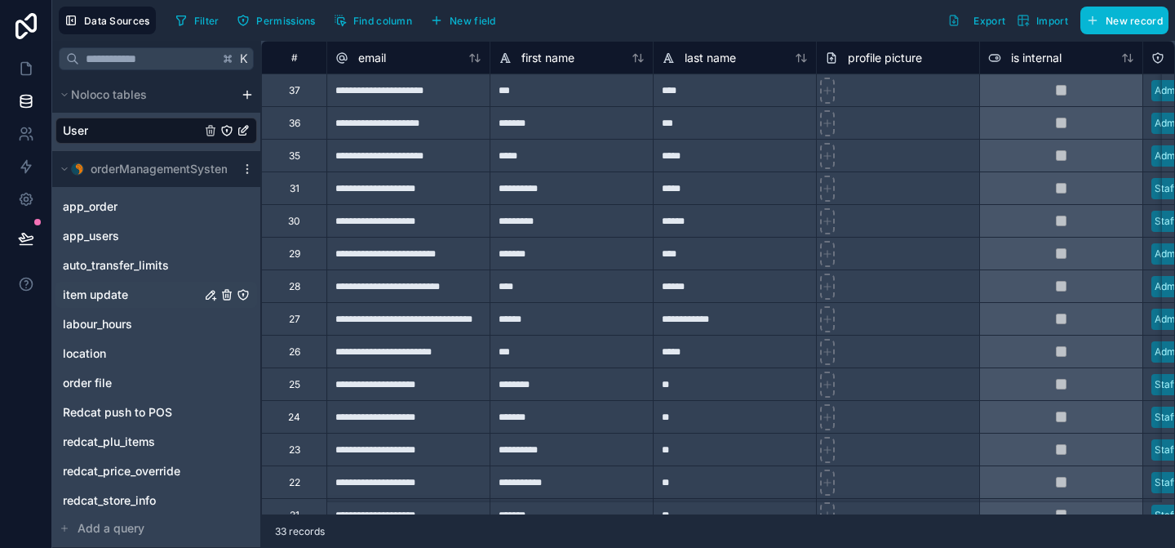
click at [124, 296] on span "item update" at bounding box center [95, 294] width 65 height 16
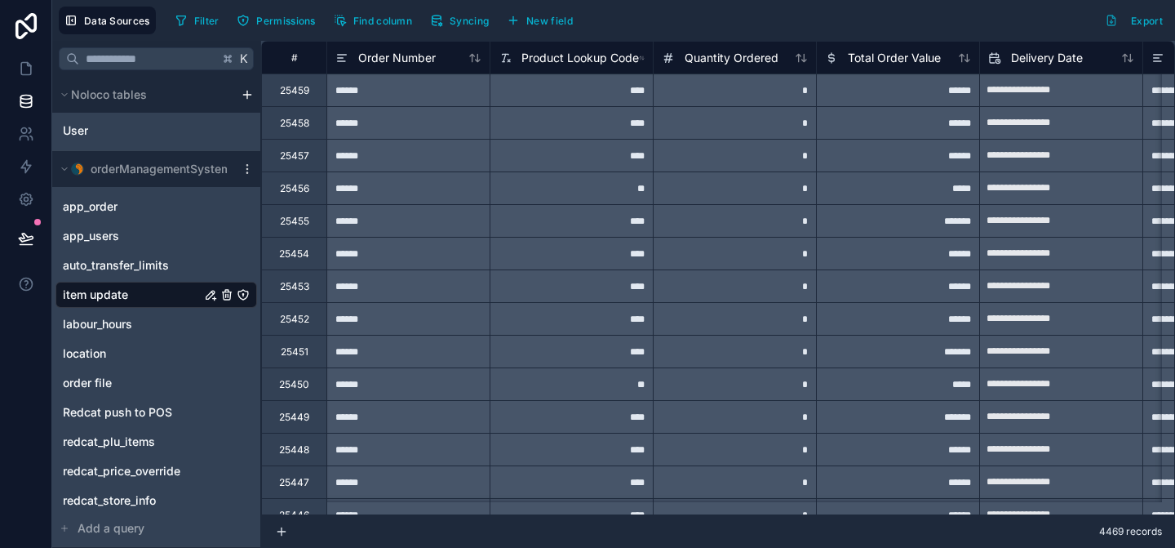
click at [211, 297] on icon "item update" at bounding box center [210, 294] width 13 height 13
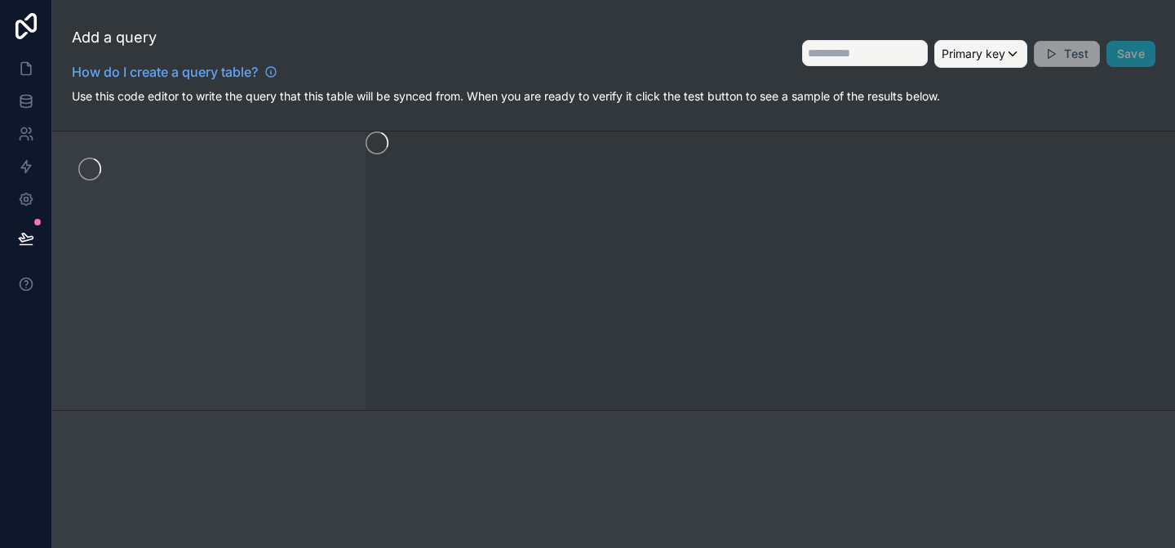
type input "**********"
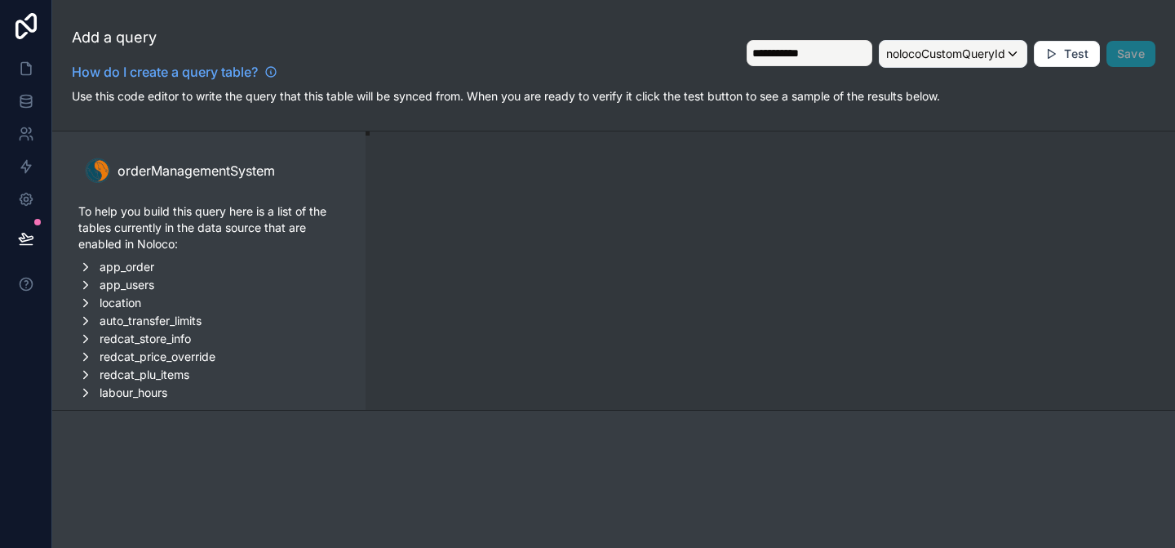
scroll to position [147, 0]
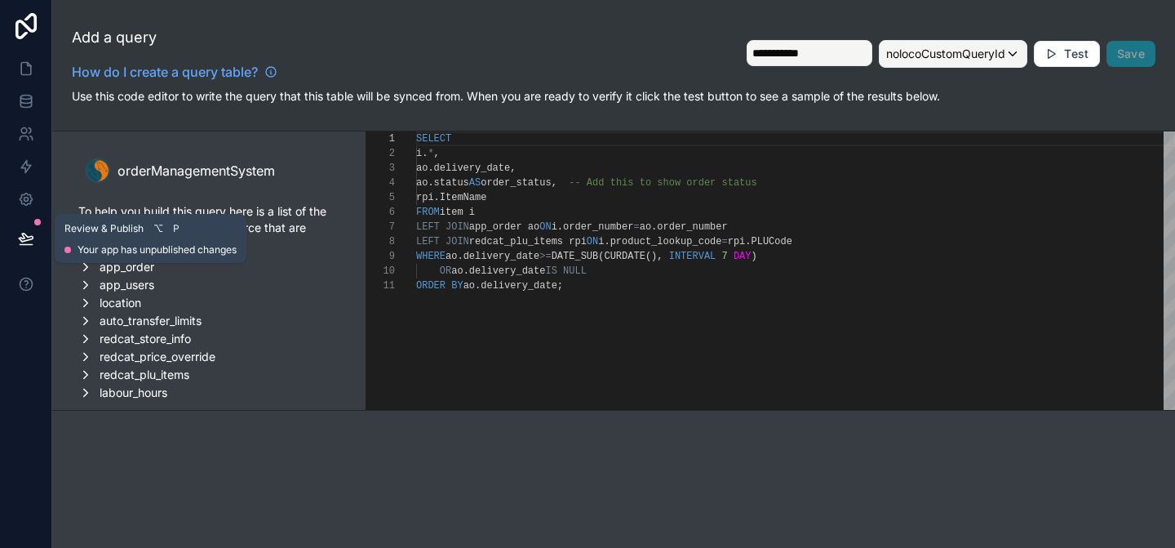
click at [26, 238] on icon at bounding box center [26, 238] width 16 height 16
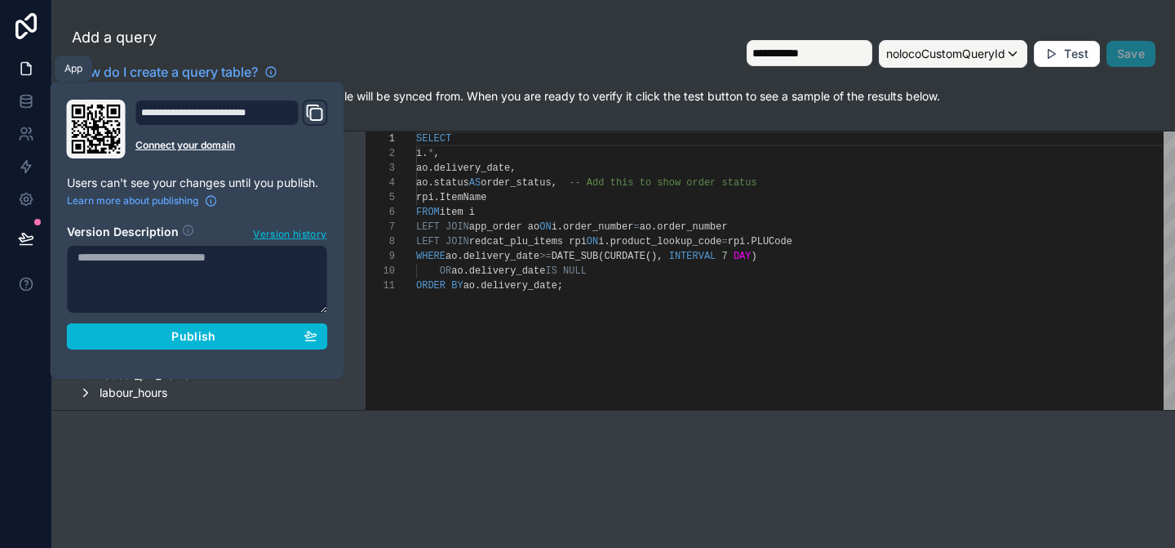
click at [33, 71] on icon at bounding box center [26, 68] width 16 height 16
